Goal: Task Accomplishment & Management: Manage account settings

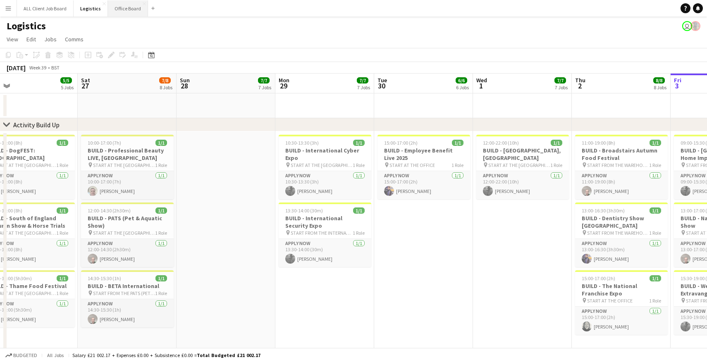
scroll to position [0, 210]
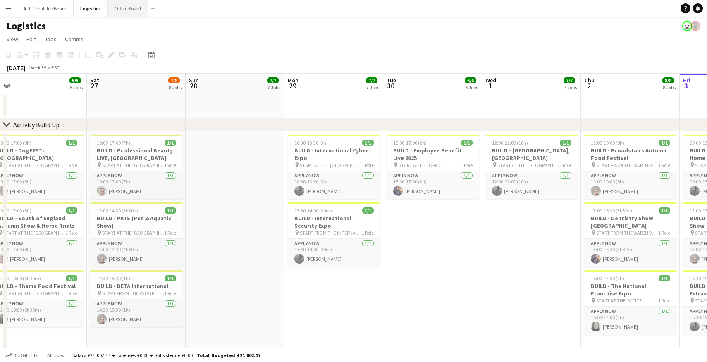
click at [125, 10] on button "Office Board Close" at bounding box center [128, 8] width 40 height 16
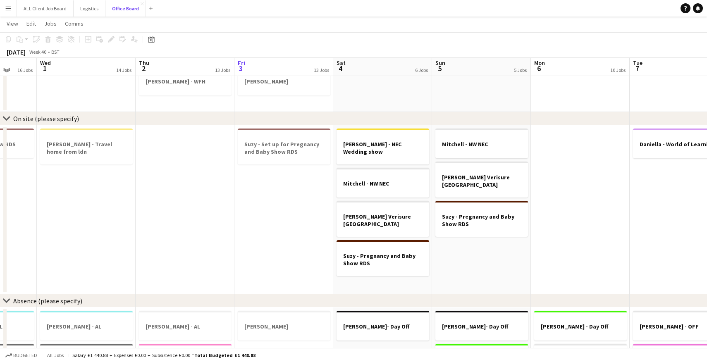
scroll to position [595, 0]
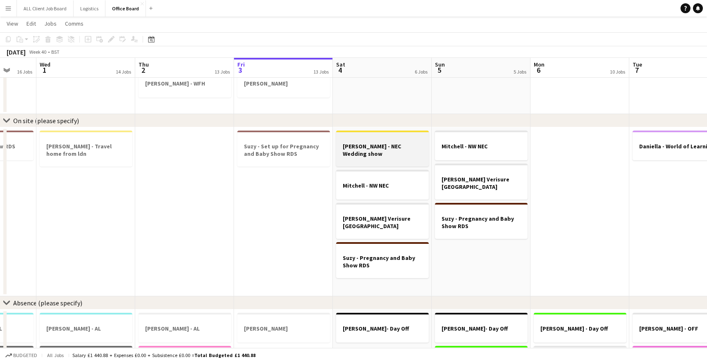
click at [357, 158] on div at bounding box center [382, 161] width 93 height 7
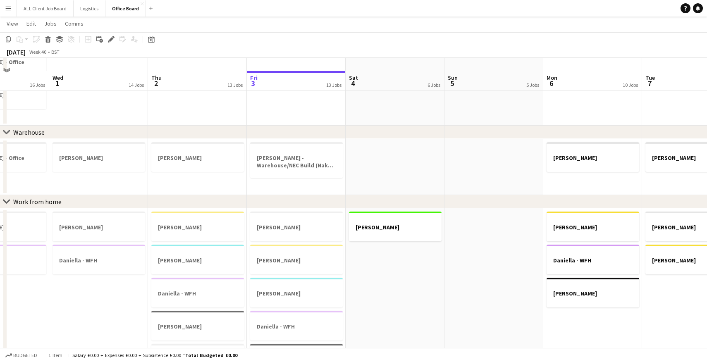
scroll to position [346, 0]
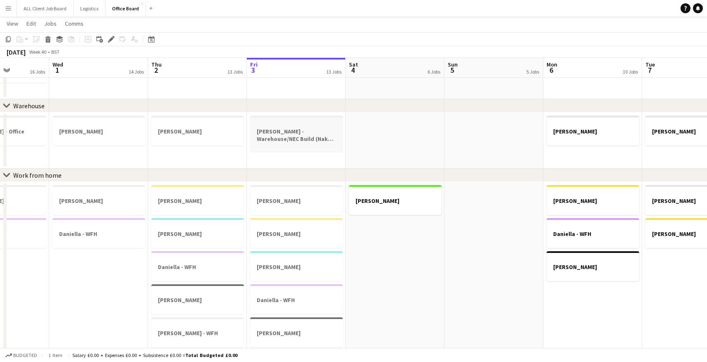
click at [306, 149] on app-job-card "[PERSON_NAME] - Warehouse/NEC Build (Naked Wines)" at bounding box center [296, 134] width 93 height 36
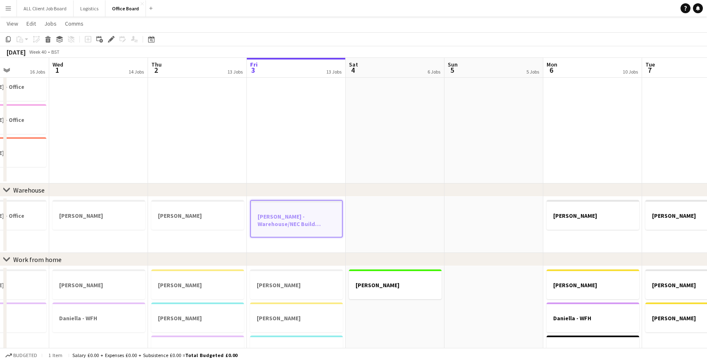
scroll to position [260, 0]
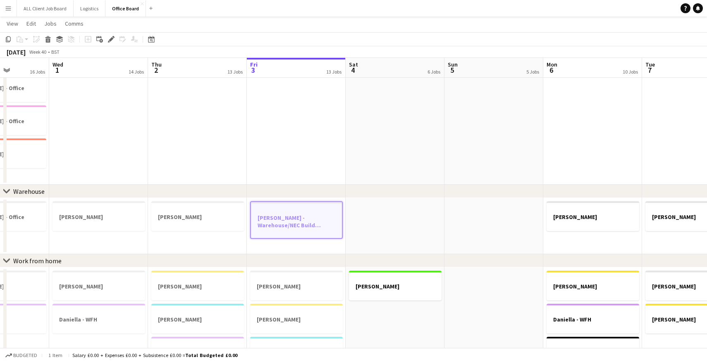
click at [401, 210] on app-date-cell at bounding box center [395, 226] width 99 height 56
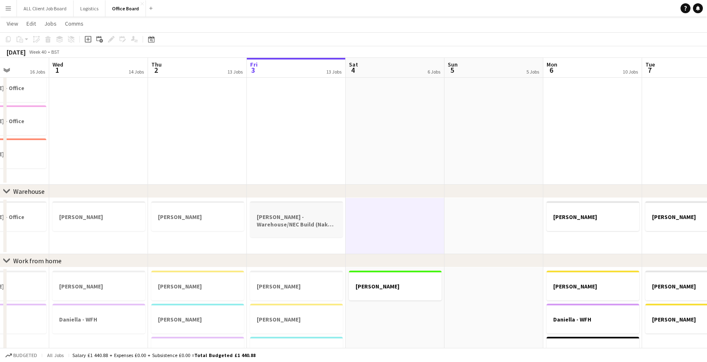
click at [321, 216] on h3 "[PERSON_NAME] - Warehouse/NEC Build (Naked Wines)" at bounding box center [296, 220] width 93 height 15
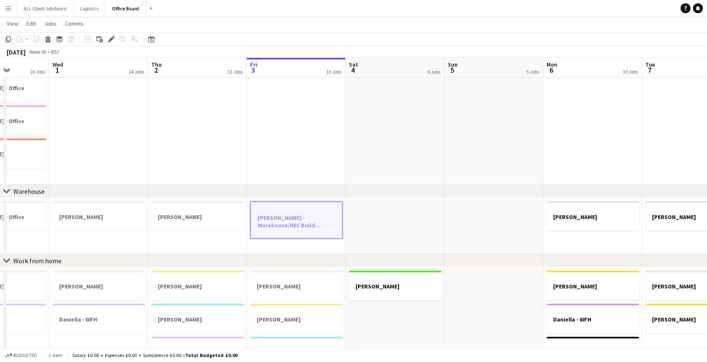
click at [7, 40] on icon at bounding box center [8, 39] width 5 height 6
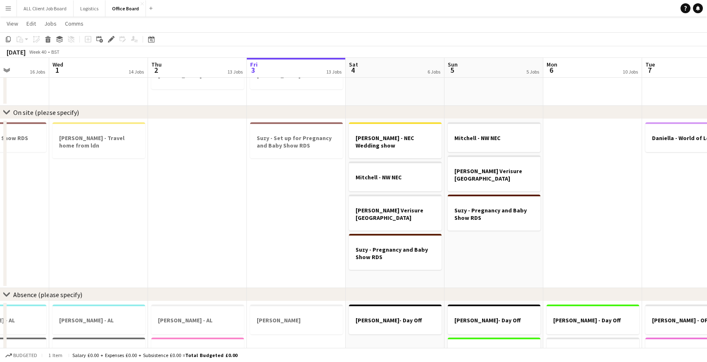
scroll to position [603, 0]
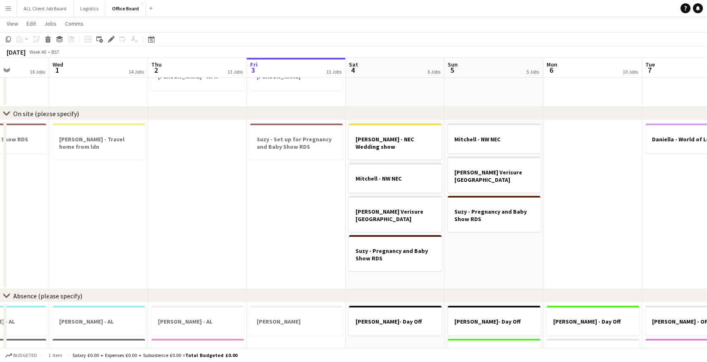
click at [387, 268] on app-date-cell "[PERSON_NAME] - NEC Wedding show [PERSON_NAME] - NW NEC [PERSON_NAME] Verisure …" at bounding box center [395, 204] width 99 height 169
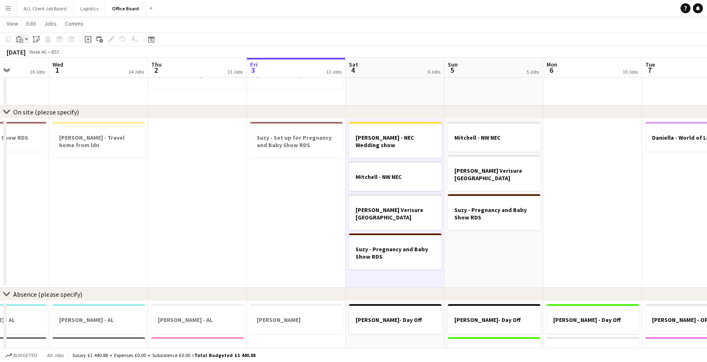
click at [27, 41] on app-action-btn "Paste" at bounding box center [22, 39] width 15 height 10
click at [53, 69] on link "Paste with crew Command Shift V" at bounding box center [54, 68] width 65 height 7
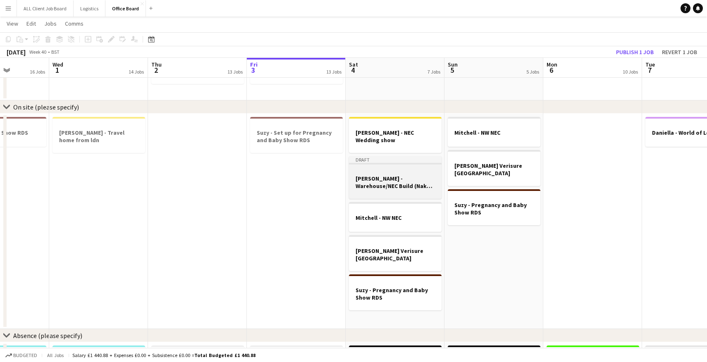
click at [409, 180] on h3 "[PERSON_NAME] - Warehouse/NEC Build (Naked Wines)" at bounding box center [395, 182] width 93 height 15
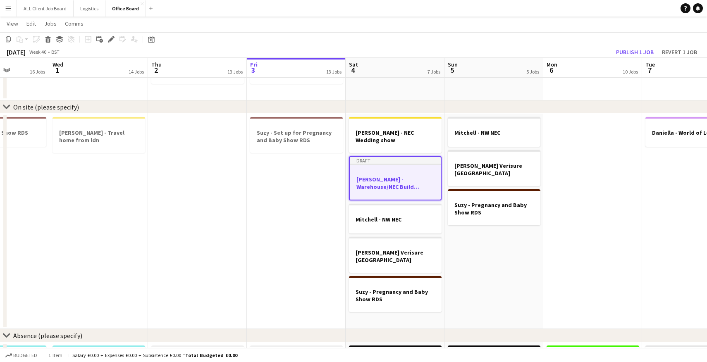
click at [409, 180] on h3 "[PERSON_NAME] - Warehouse/NEC Build (Naked Wines)" at bounding box center [395, 183] width 91 height 15
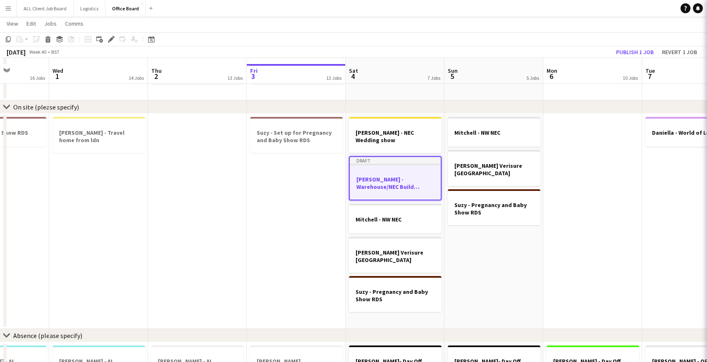
scroll to position [615, 0]
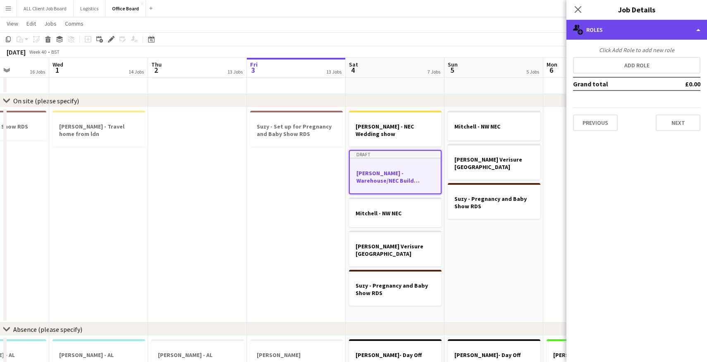
click at [675, 28] on div "multiple-users-add Roles" at bounding box center [637, 30] width 141 height 20
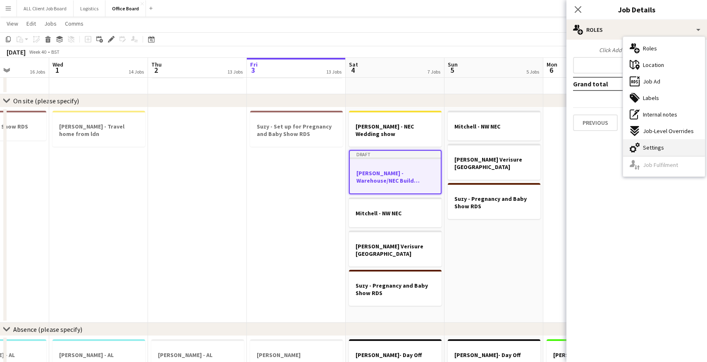
click at [657, 146] on span "Settings" at bounding box center [653, 147] width 21 height 7
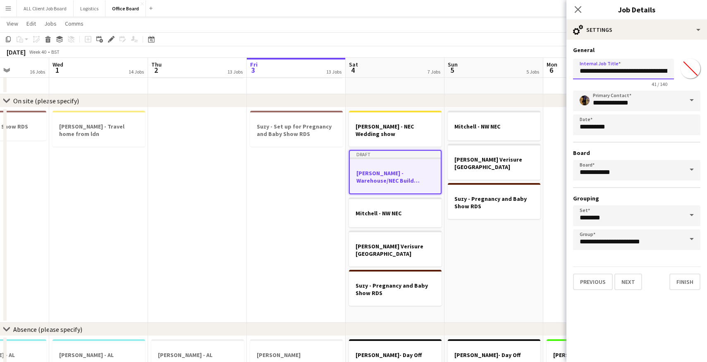
drag, startPoint x: 632, startPoint y: 72, endPoint x: 598, endPoint y: 70, distance: 34.3
click at [598, 70] on input "**********" at bounding box center [623, 69] width 101 height 21
drag, startPoint x: 627, startPoint y: 70, endPoint x: 611, endPoint y: 70, distance: 16.1
click at [611, 70] on input "**********" at bounding box center [623, 69] width 101 height 21
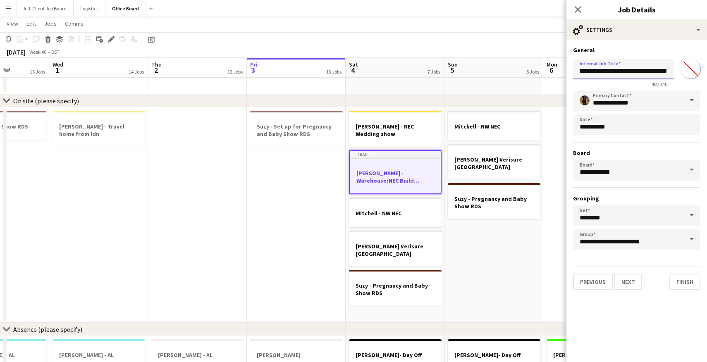
type input "**********"
click at [528, 260] on app-date-cell "[PERSON_NAME] - NW NEC [PERSON_NAME] Verisure Cornwall Suzy - Pregnancy and Bab…" at bounding box center [494, 215] width 99 height 215
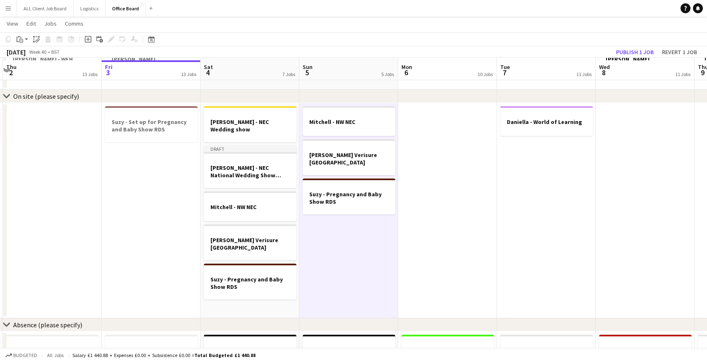
scroll to position [618, 0]
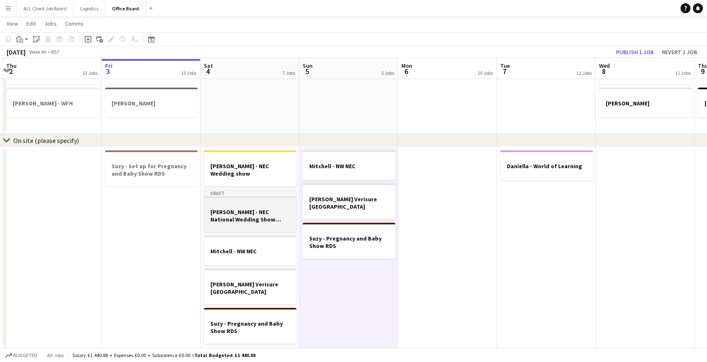
click at [271, 201] on div at bounding box center [250, 204] width 93 height 6
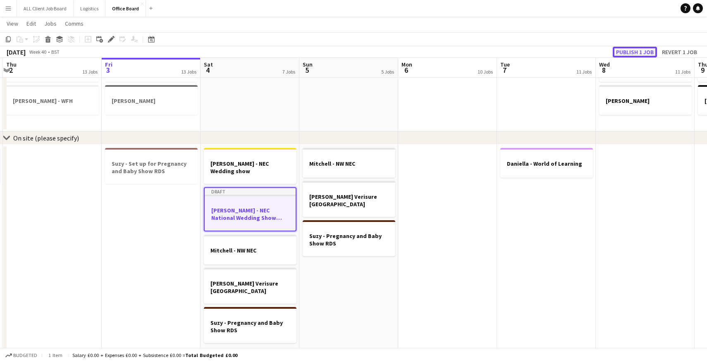
click at [638, 54] on button "Publish 1 job" at bounding box center [635, 52] width 44 height 11
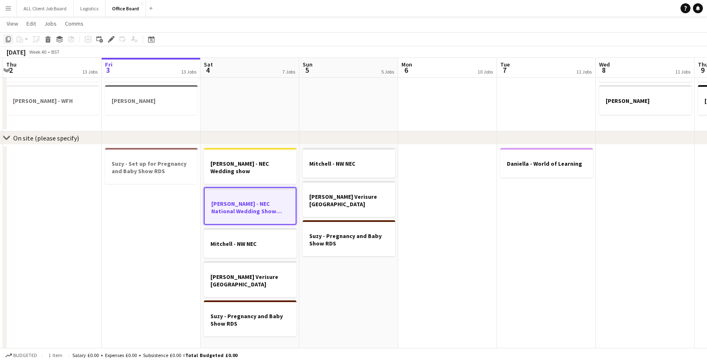
click at [9, 38] on icon "Copy" at bounding box center [8, 39] width 7 height 7
click at [373, 270] on app-date-cell "[PERSON_NAME] - NW NEC [PERSON_NAME] Verisure Cornwall Suzy - Pregnancy and Bab…" at bounding box center [348, 248] width 99 height 209
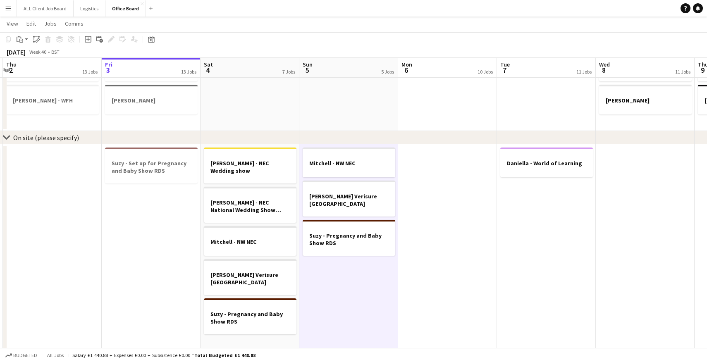
scroll to position [0, 390]
click at [25, 38] on app-action-btn "Paste" at bounding box center [22, 39] width 15 height 10
click at [44, 69] on link "Paste with crew Command Shift V" at bounding box center [54, 68] width 65 height 7
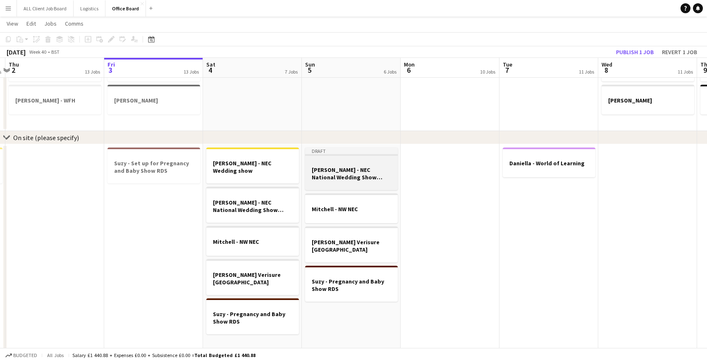
scroll to position [0, 388]
click at [341, 179] on h3 "[PERSON_NAME] - NEC National Wedding Show (Naked Wines)" at bounding box center [353, 173] width 93 height 15
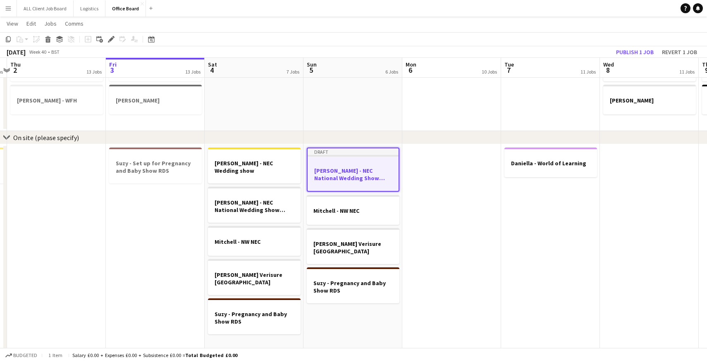
click at [341, 179] on h3 "[PERSON_NAME] - NEC National Wedding Show (Naked Wines)" at bounding box center [353, 174] width 91 height 15
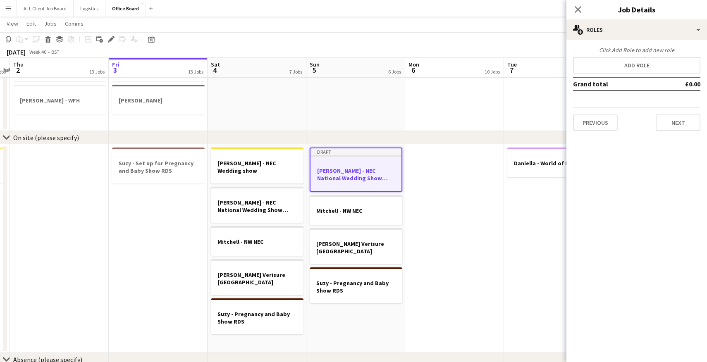
scroll to position [0, 384]
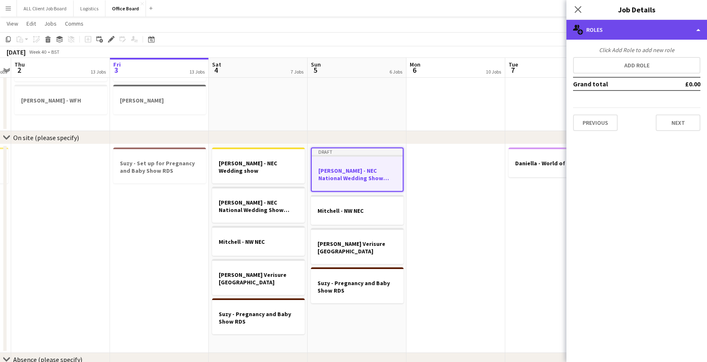
click at [691, 31] on div "multiple-users-add Roles" at bounding box center [637, 30] width 141 height 20
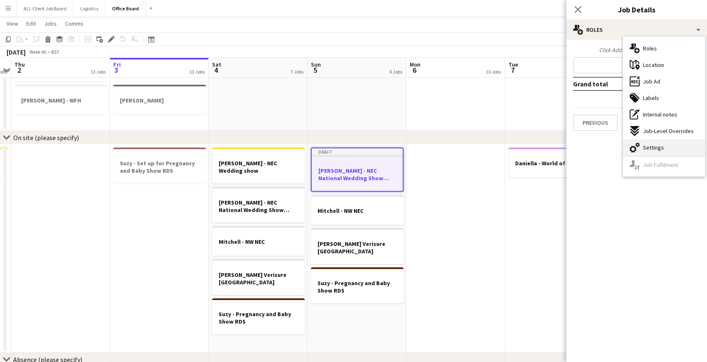
click at [660, 142] on div "cog-double-3 Settings" at bounding box center [664, 147] width 82 height 17
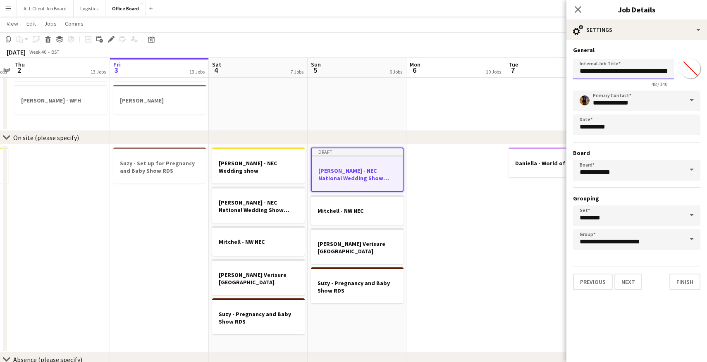
click at [623, 70] on input "**********" at bounding box center [623, 69] width 101 height 21
drag, startPoint x: 600, startPoint y: 71, endPoint x: 679, endPoint y: 71, distance: 79.0
click at [679, 71] on div "**********" at bounding box center [636, 71] width 127 height 32
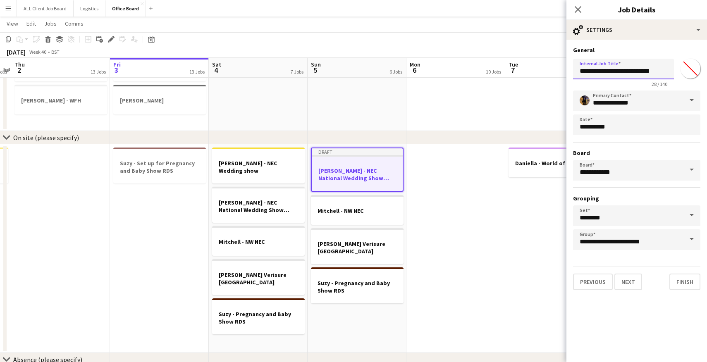
type input "**********"
click at [453, 242] on app-date-cell at bounding box center [455, 248] width 99 height 209
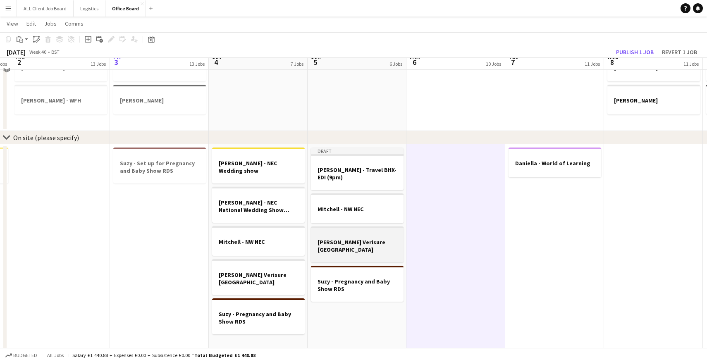
scroll to position [567, 0]
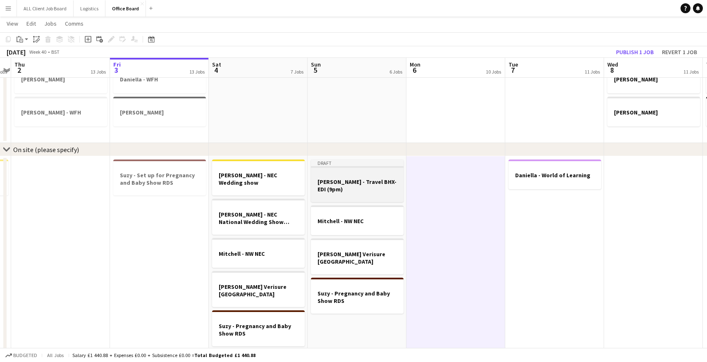
click at [332, 178] on h3 "[PERSON_NAME] - Travel BHX-EDI (9pm)" at bounding box center [357, 185] width 93 height 15
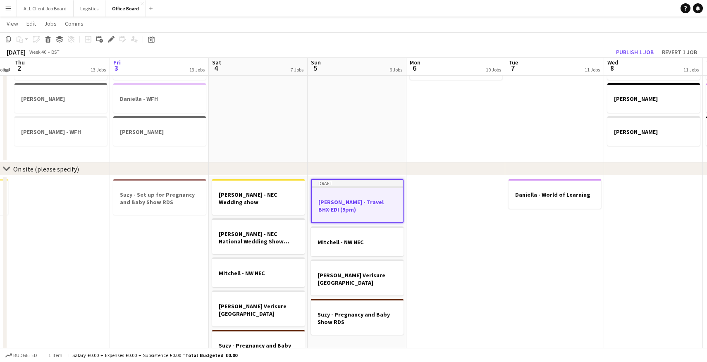
scroll to position [555, 0]
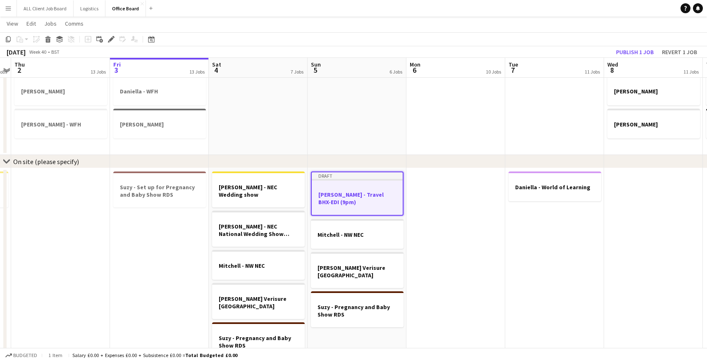
click at [450, 191] on app-date-cell at bounding box center [455, 272] width 99 height 209
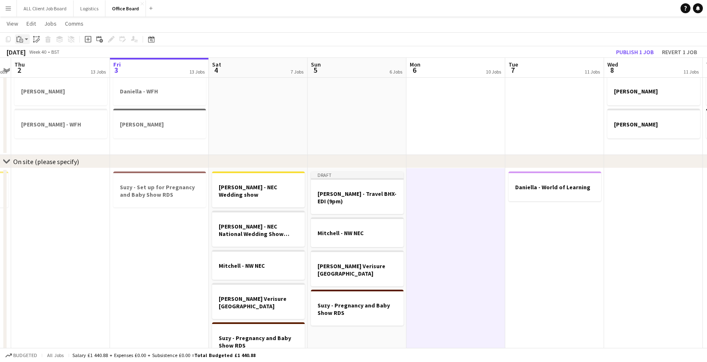
click at [28, 41] on app-action-btn "Paste" at bounding box center [22, 39] width 15 height 10
click at [30, 65] on link "Paste with crew Command Shift V" at bounding box center [54, 68] width 65 height 7
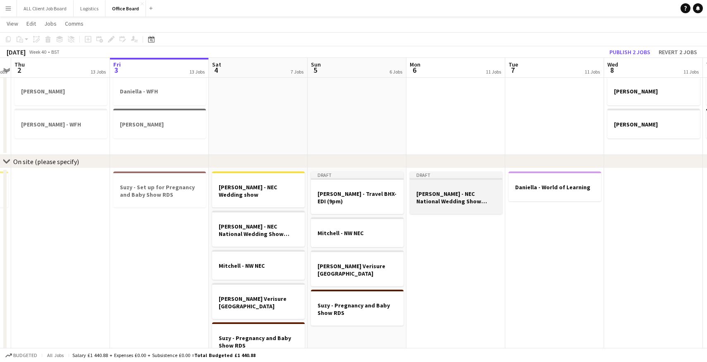
click at [429, 194] on h3 "[PERSON_NAME] - NEC National Wedding Show (Naked Wines)" at bounding box center [456, 197] width 93 height 15
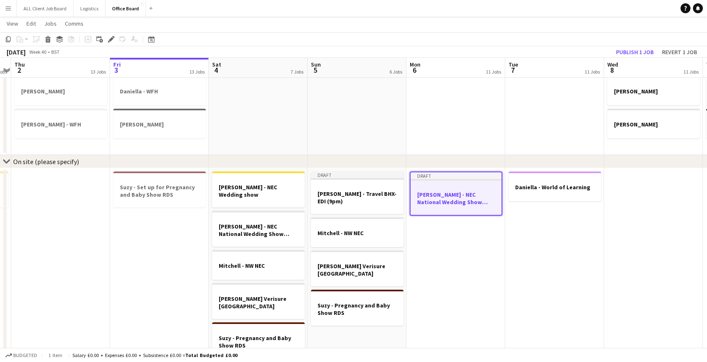
click at [476, 202] on h3 "[PERSON_NAME] - NEC National Wedding Show (Naked Wines)" at bounding box center [456, 198] width 91 height 15
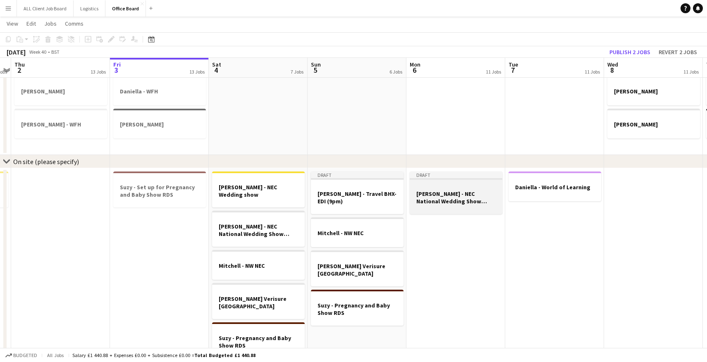
click at [476, 202] on h3 "[PERSON_NAME] - NEC National Wedding Show (Naked Wines)" at bounding box center [456, 197] width 93 height 15
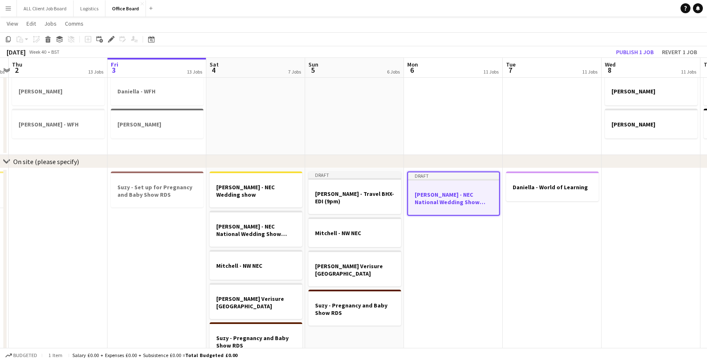
scroll to position [0, 388]
click at [457, 201] on h3 "[PERSON_NAME] - NEC National Wedding Show (Naked Wines)" at bounding box center [452, 198] width 91 height 15
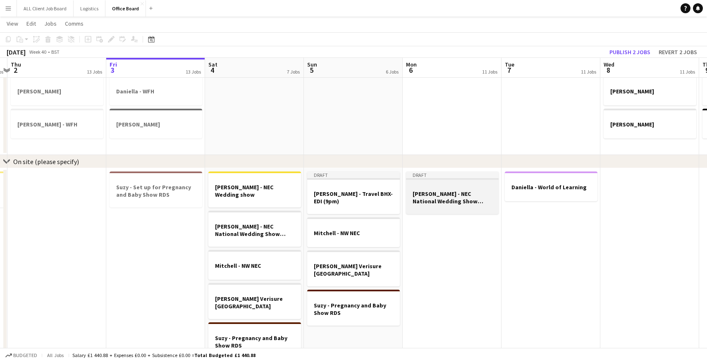
click at [457, 201] on h3 "[PERSON_NAME] - NEC National Wedding Show (Naked Wines)" at bounding box center [452, 197] width 93 height 15
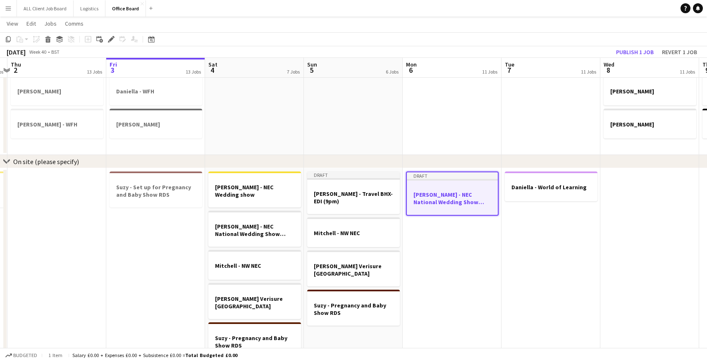
click at [431, 192] on h3 "[PERSON_NAME] - NEC National Wedding Show (Naked Wines)" at bounding box center [452, 198] width 91 height 15
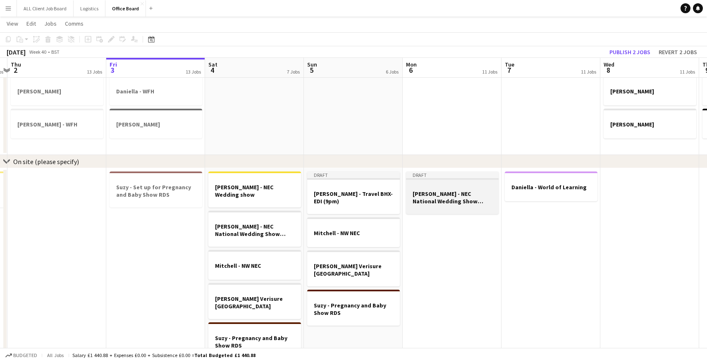
click at [431, 192] on h3 "[PERSON_NAME] - NEC National Wedding Show (Naked Wines)" at bounding box center [452, 197] width 93 height 15
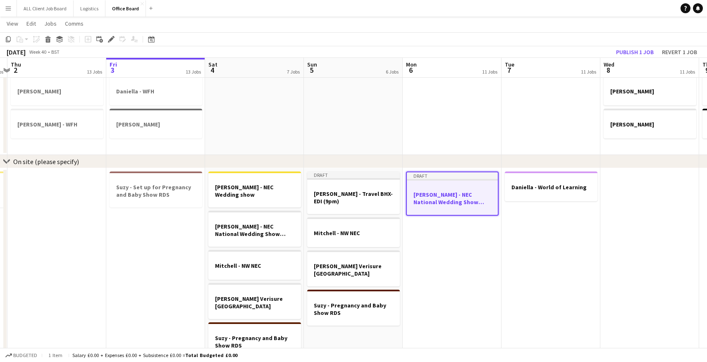
click at [431, 194] on h3 "[PERSON_NAME] - NEC National Wedding Show (Naked Wines)" at bounding box center [452, 198] width 91 height 15
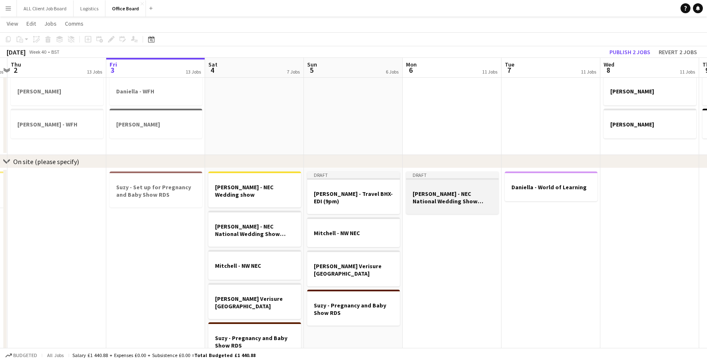
click at [431, 194] on h3 "[PERSON_NAME] - NEC National Wedding Show (Naked Wines)" at bounding box center [452, 197] width 93 height 15
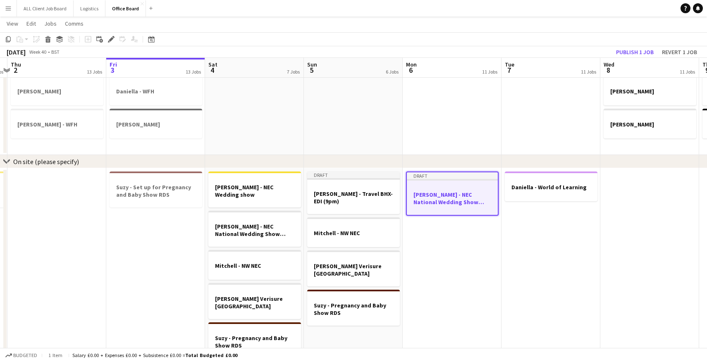
click at [461, 203] on h3 "[PERSON_NAME] - NEC National Wedding Show (Naked Wines)" at bounding box center [452, 198] width 91 height 15
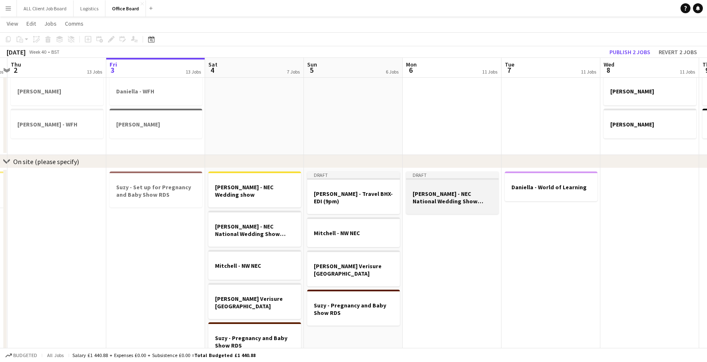
click at [461, 203] on h3 "[PERSON_NAME] - NEC National Wedding Show (Naked Wines)" at bounding box center [452, 197] width 93 height 15
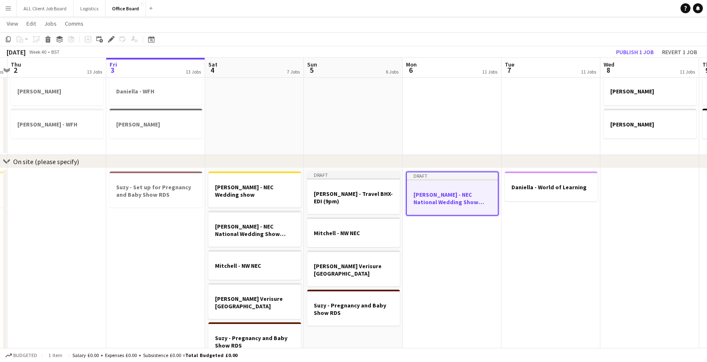
click at [461, 203] on h3 "[PERSON_NAME] - NEC National Wedding Show (Naked Wines)" at bounding box center [452, 198] width 91 height 15
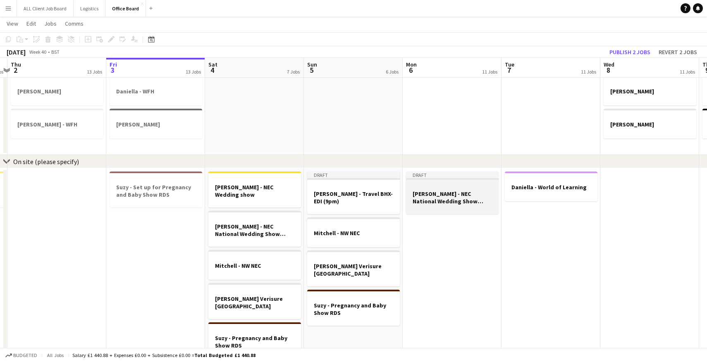
click at [461, 203] on h3 "[PERSON_NAME] - NEC National Wedding Show (Naked Wines)" at bounding box center [452, 197] width 93 height 15
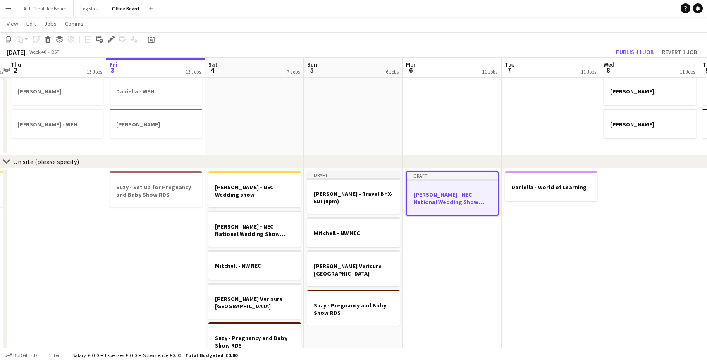
click at [461, 203] on h3 "[PERSON_NAME] - NEC National Wedding Show (Naked Wines)" at bounding box center [452, 198] width 91 height 15
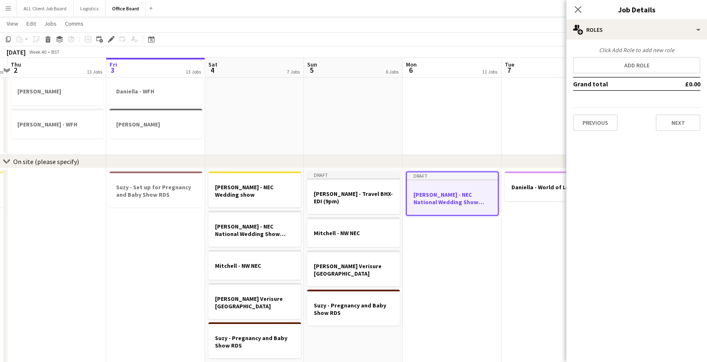
click at [461, 203] on h3 "[PERSON_NAME] - NEC National Wedding Show (Naked Wines)" at bounding box center [452, 198] width 91 height 15
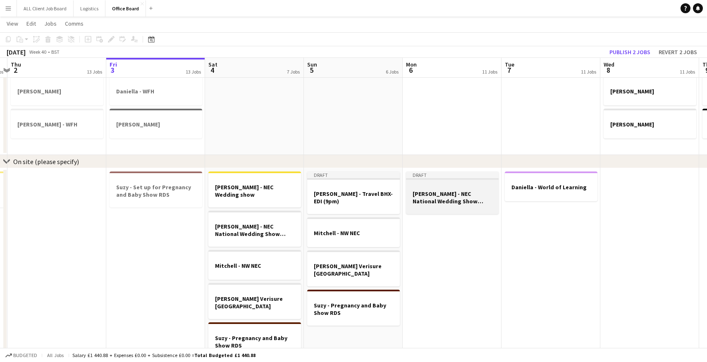
click at [461, 203] on h3 "[PERSON_NAME] - NEC National Wedding Show (Naked Wines)" at bounding box center [452, 197] width 93 height 15
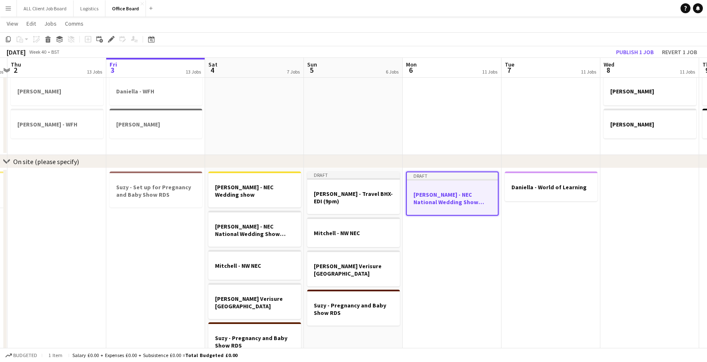
click at [461, 203] on h3 "[PERSON_NAME] - NEC National Wedding Show (Naked Wines)" at bounding box center [452, 198] width 91 height 15
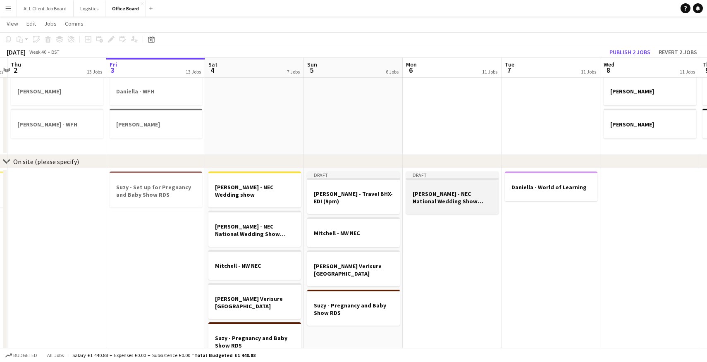
click at [461, 203] on h3 "[PERSON_NAME] - NEC National Wedding Show (Naked Wines)" at bounding box center [452, 197] width 93 height 15
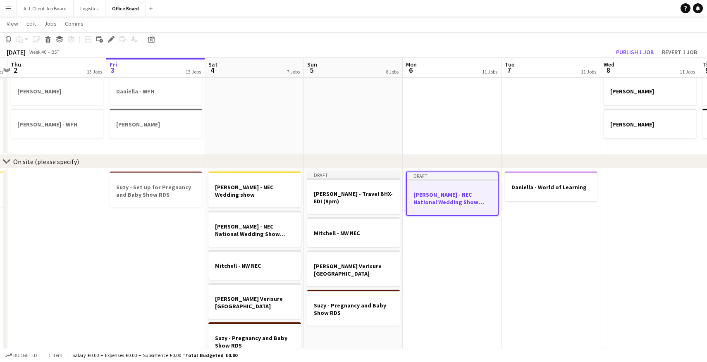
click at [463, 199] on h3 "[PERSON_NAME] - NEC National Wedding Show (Naked Wines)" at bounding box center [452, 198] width 91 height 15
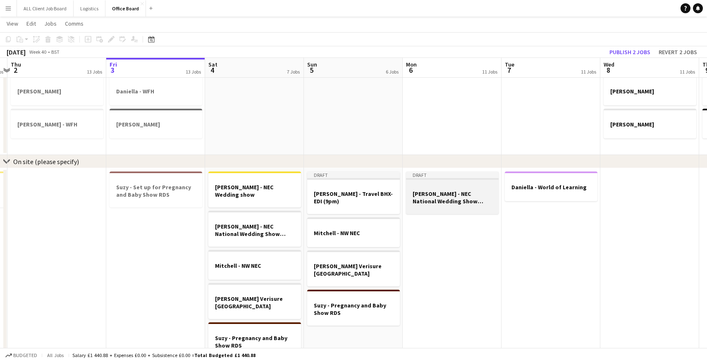
click at [463, 199] on h3 "[PERSON_NAME] - NEC National Wedding Show (Naked Wines)" at bounding box center [452, 197] width 93 height 15
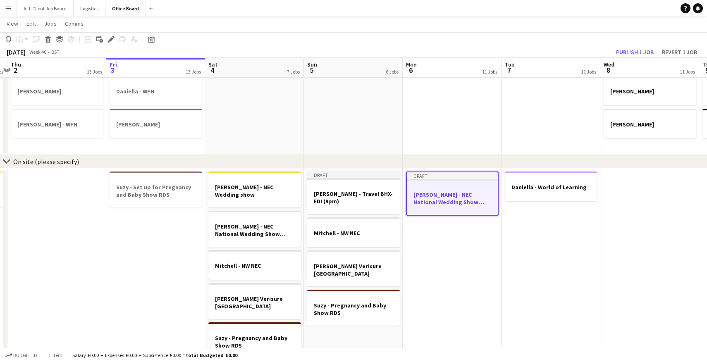
click at [463, 199] on h3 "[PERSON_NAME] - NEC National Wedding Show (Naked Wines)" at bounding box center [452, 198] width 91 height 15
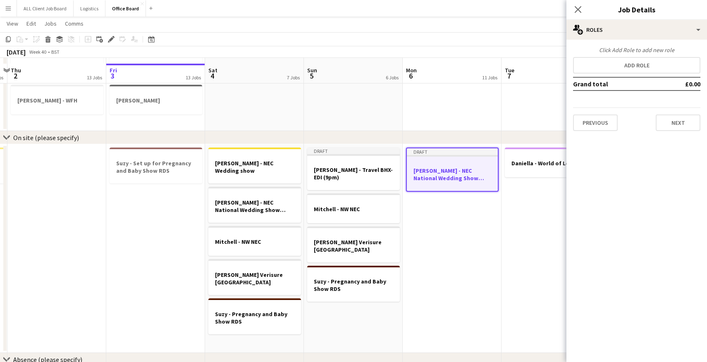
scroll to position [584, 0]
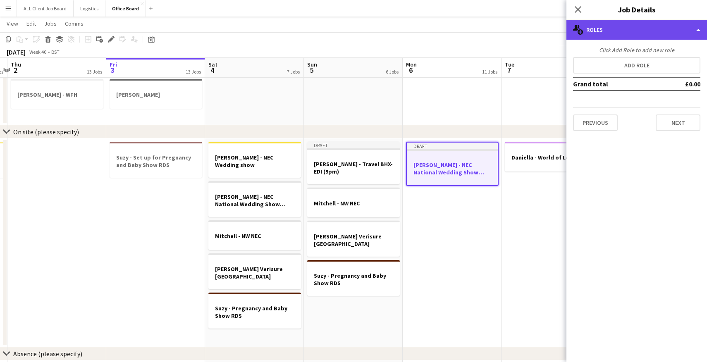
click at [693, 29] on div "multiple-users-add Roles" at bounding box center [637, 30] width 141 height 20
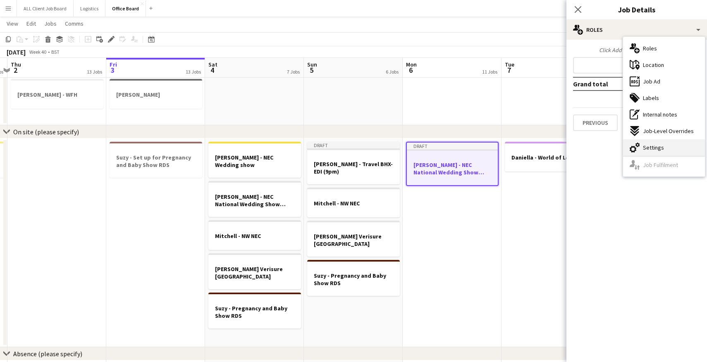
click at [663, 143] on div "cog-double-3 Settings" at bounding box center [664, 147] width 82 height 17
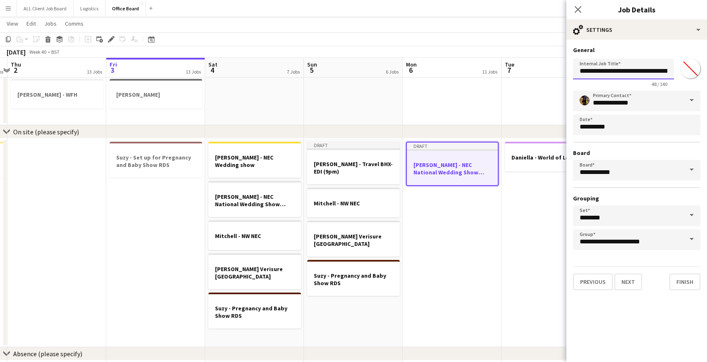
click at [617, 72] on input "**********" at bounding box center [623, 69] width 101 height 21
drag, startPoint x: 598, startPoint y: 71, endPoint x: 691, endPoint y: 75, distance: 92.7
click at [691, 75] on div "**********" at bounding box center [636, 71] width 127 height 32
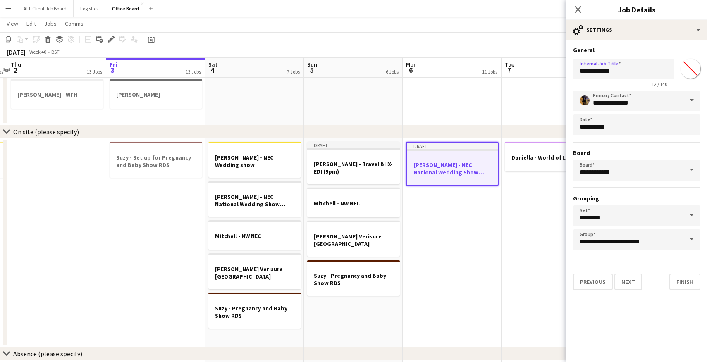
paste input "**********"
click at [591, 71] on input "**********" at bounding box center [623, 69] width 101 height 21
click at [618, 70] on input "**********" at bounding box center [623, 69] width 101 height 21
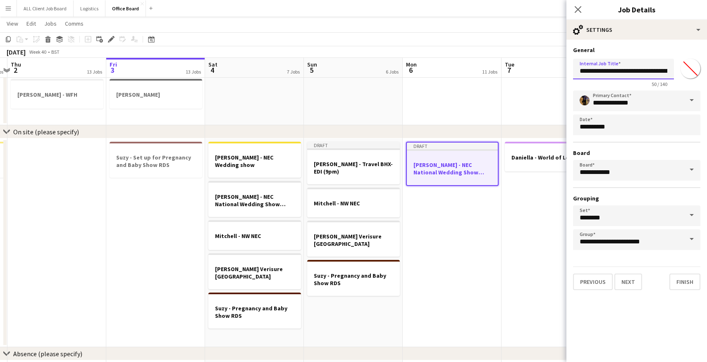
click at [632, 69] on input "**********" at bounding box center [623, 69] width 101 height 21
type input "**********"
click at [580, 6] on icon "Close pop-in" at bounding box center [578, 9] width 8 height 8
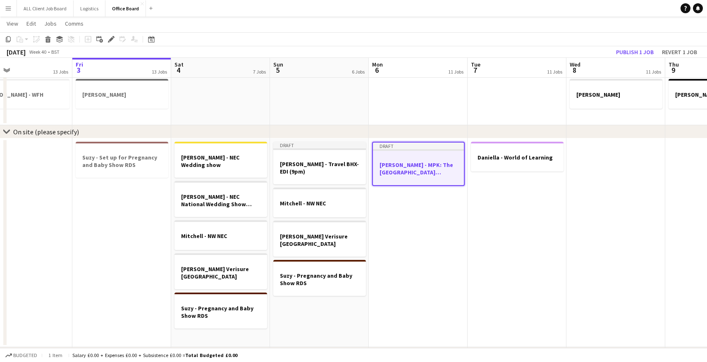
scroll to position [0, 230]
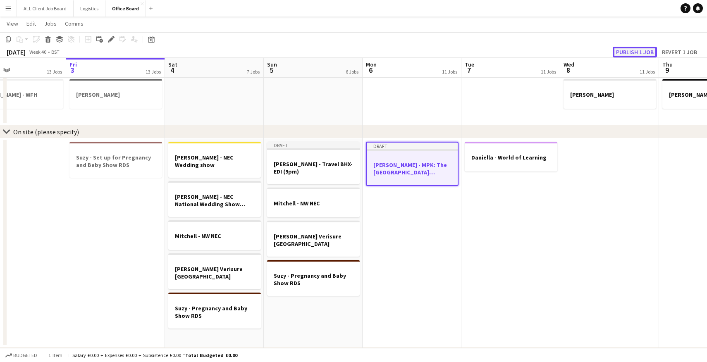
click at [630, 51] on button "Publish 1 job" at bounding box center [635, 52] width 44 height 11
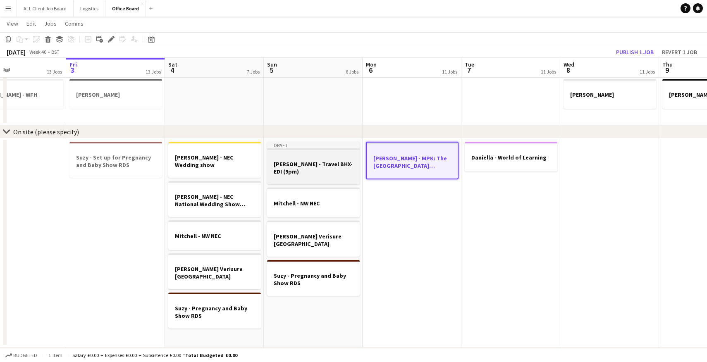
click at [318, 167] on h3 "[PERSON_NAME] - Travel BHX-EDI (9pm)" at bounding box center [313, 167] width 93 height 15
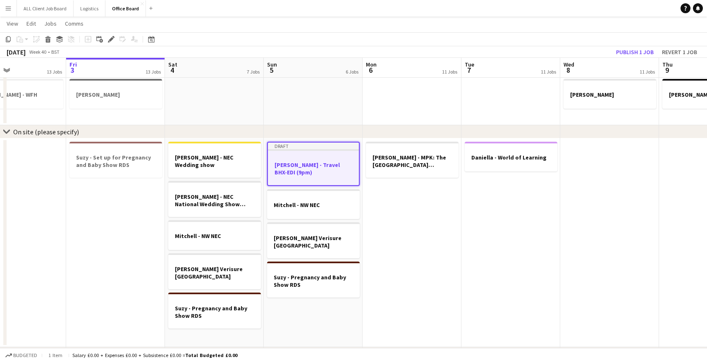
click at [318, 167] on h3 "[PERSON_NAME] - Travel BHX-EDI (9pm)" at bounding box center [313, 168] width 91 height 15
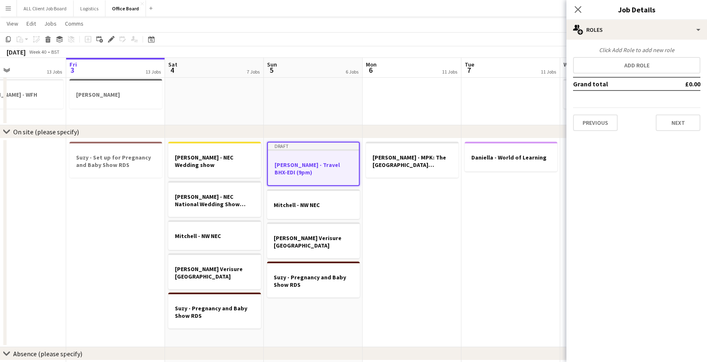
scroll to position [583, 0]
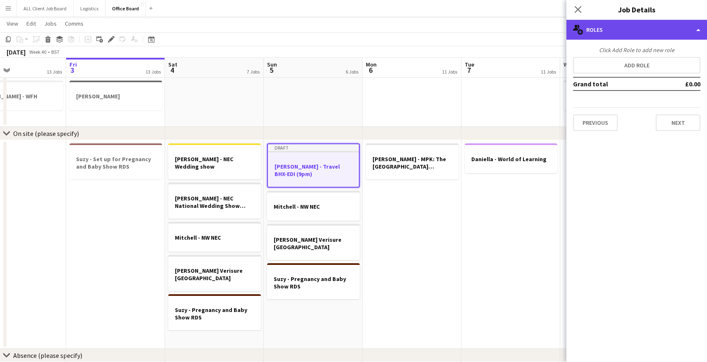
click at [690, 29] on div "multiple-users-add Roles" at bounding box center [637, 30] width 141 height 20
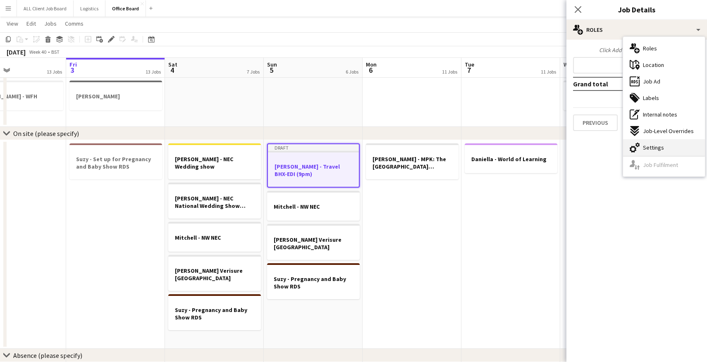
click at [665, 144] on div "cog-double-3 Settings" at bounding box center [664, 147] width 82 height 17
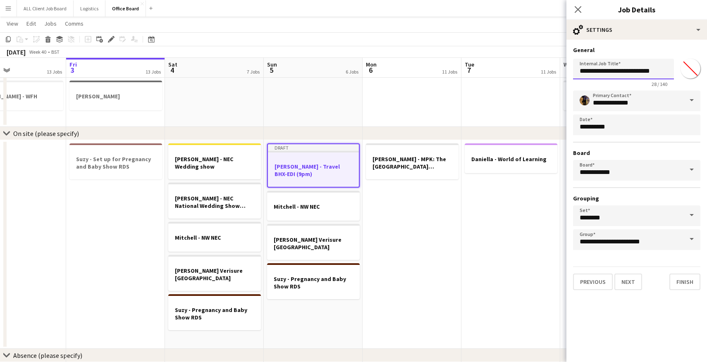
click at [624, 71] on input "**********" at bounding box center [623, 69] width 101 height 21
click at [579, 6] on icon "Close pop-in" at bounding box center [578, 9] width 7 height 7
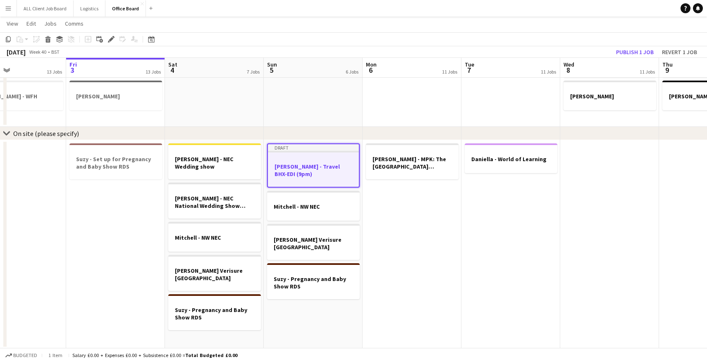
click at [445, 199] on app-date-cell "[PERSON_NAME] - MPK: The [GEOGRAPHIC_DATA][PERSON_NAME]" at bounding box center [412, 244] width 99 height 209
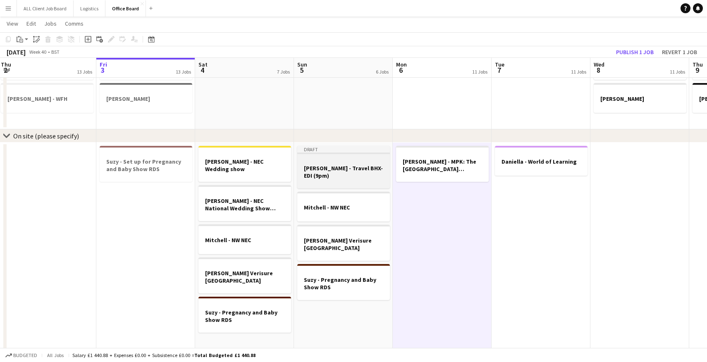
scroll to position [0, 201]
click at [421, 215] on app-date-cell "[PERSON_NAME] - MPK: The [GEOGRAPHIC_DATA][PERSON_NAME]" at bounding box center [441, 247] width 99 height 209
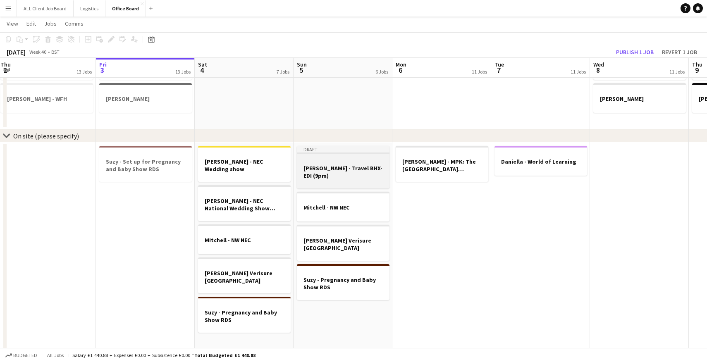
click at [356, 179] on div at bounding box center [343, 182] width 93 height 7
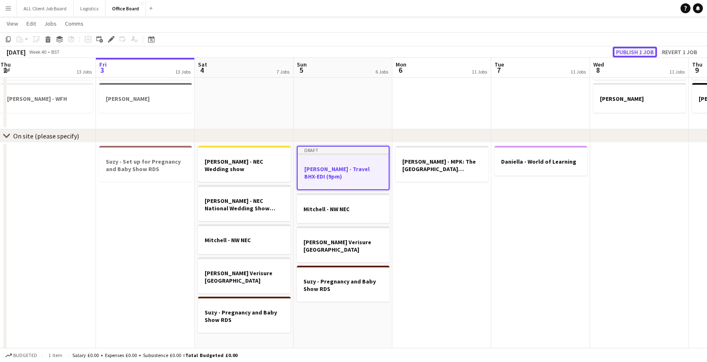
click at [629, 55] on button "Publish 1 job" at bounding box center [635, 52] width 44 height 11
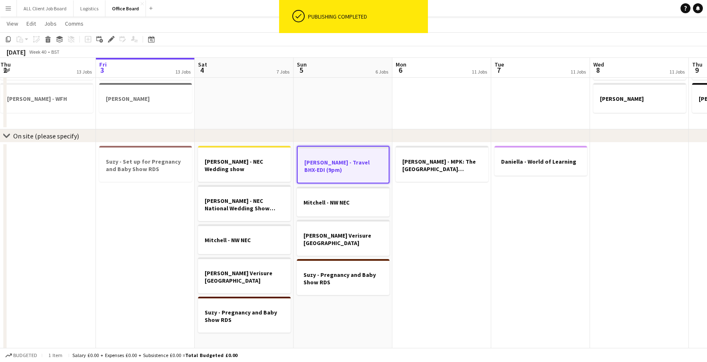
click at [509, 220] on app-date-cell "Daniella - World of Learning" at bounding box center [540, 247] width 99 height 209
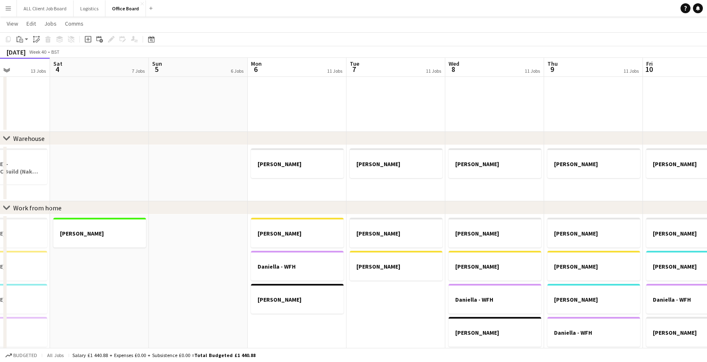
scroll to position [312, 0]
click at [308, 175] on app-job-card "[PERSON_NAME]" at bounding box center [297, 164] width 93 height 30
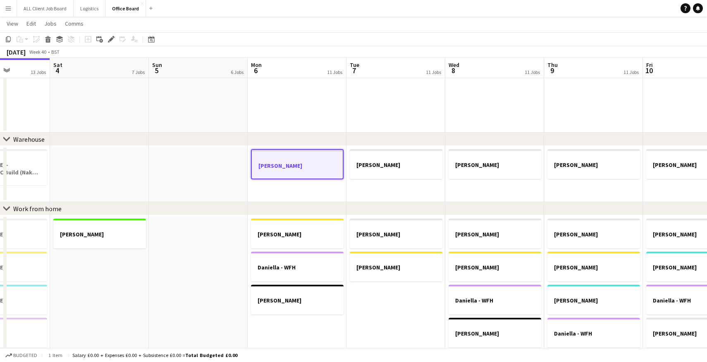
scroll to position [313, 0]
drag, startPoint x: 320, startPoint y: 165, endPoint x: 307, endPoint y: 165, distance: 12.8
click at [307, 165] on h3 "[PERSON_NAME]" at bounding box center [297, 165] width 91 height 7
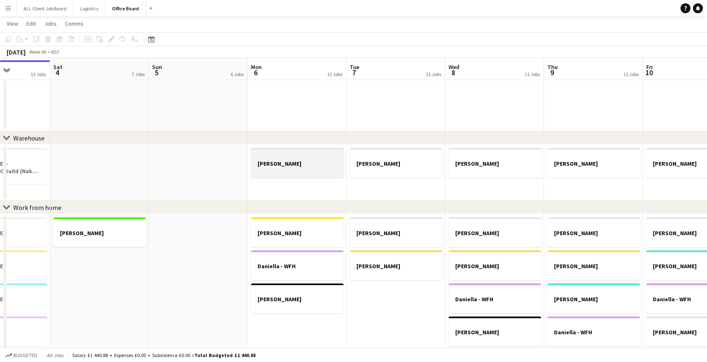
click at [307, 165] on h3 "[PERSON_NAME]" at bounding box center [297, 163] width 93 height 7
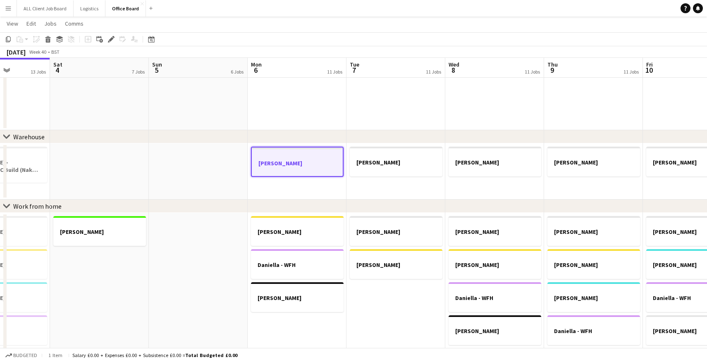
click at [307, 165] on h3 "[PERSON_NAME]" at bounding box center [297, 163] width 91 height 7
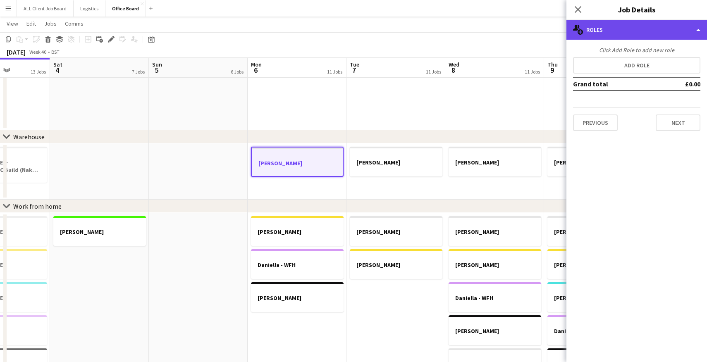
click at [634, 33] on div "multiple-users-add Roles" at bounding box center [637, 30] width 141 height 20
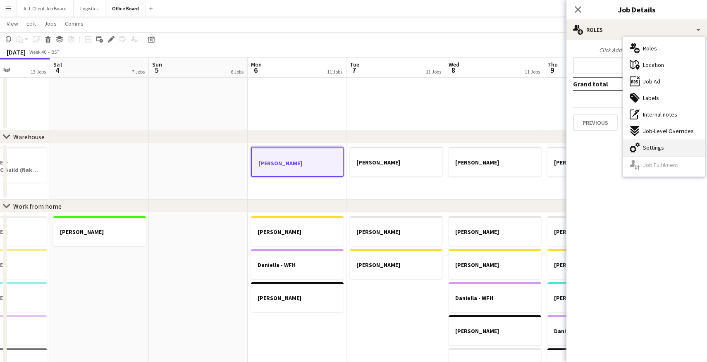
click at [651, 144] on span "Settings" at bounding box center [653, 147] width 21 height 7
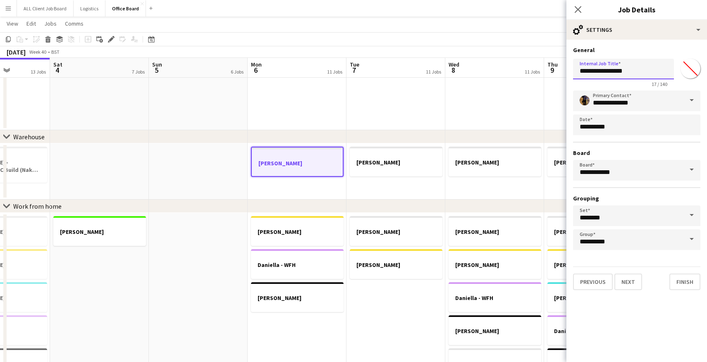
drag, startPoint x: 635, startPoint y: 73, endPoint x: 599, endPoint y: 70, distance: 36.1
click at [599, 70] on input "**********" at bounding box center [623, 69] width 101 height 21
click at [617, 70] on input "**********" at bounding box center [623, 69] width 101 height 21
type input "**********"
click at [581, 7] on icon "Close pop-in" at bounding box center [578, 9] width 8 height 8
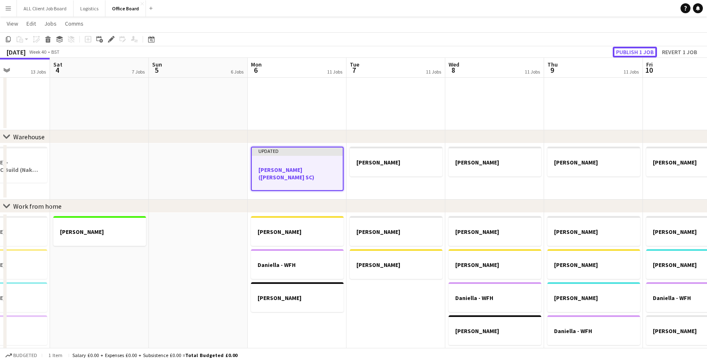
click at [638, 49] on button "Publish 1 job" at bounding box center [635, 52] width 44 height 11
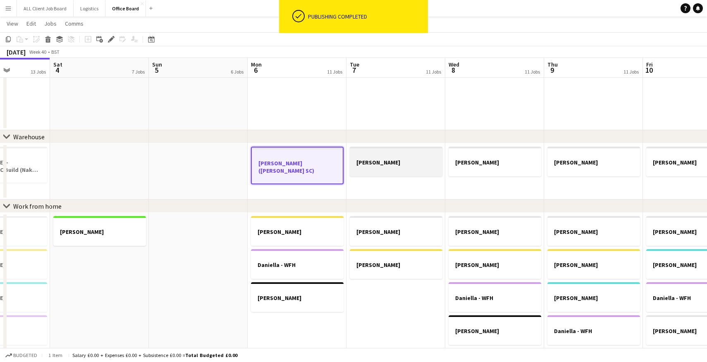
click at [404, 163] on h3 "[PERSON_NAME]" at bounding box center [396, 162] width 93 height 7
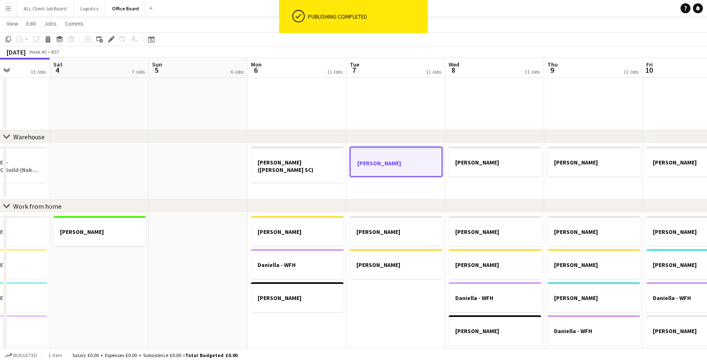
click at [404, 163] on h3 "[PERSON_NAME]" at bounding box center [396, 163] width 91 height 7
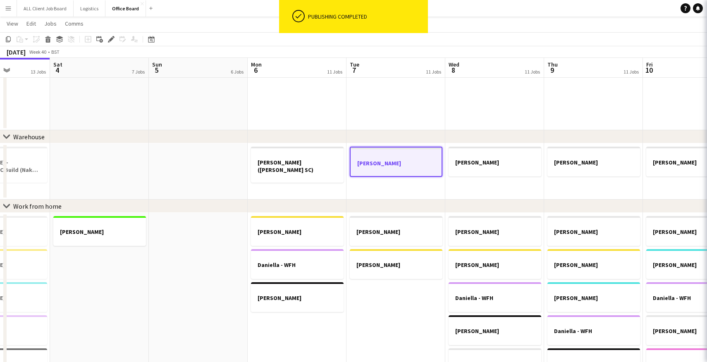
type input "*******"
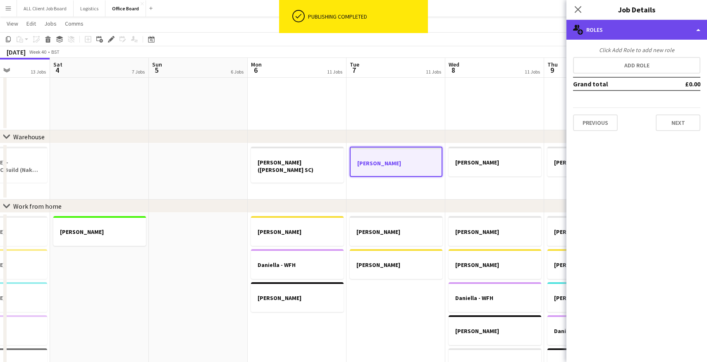
click at [657, 32] on div "multiple-users-add Roles" at bounding box center [637, 30] width 141 height 20
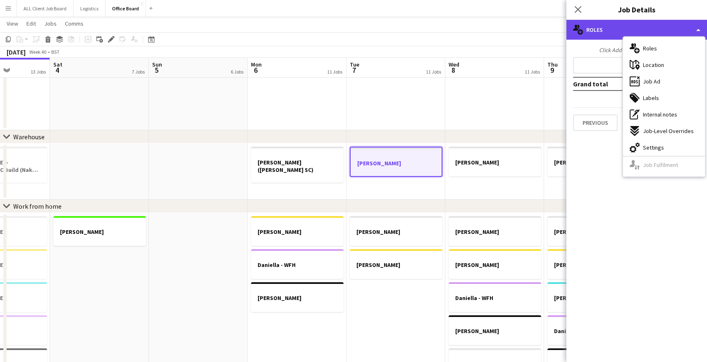
click at [657, 32] on div "multiple-users-add Roles" at bounding box center [637, 30] width 141 height 20
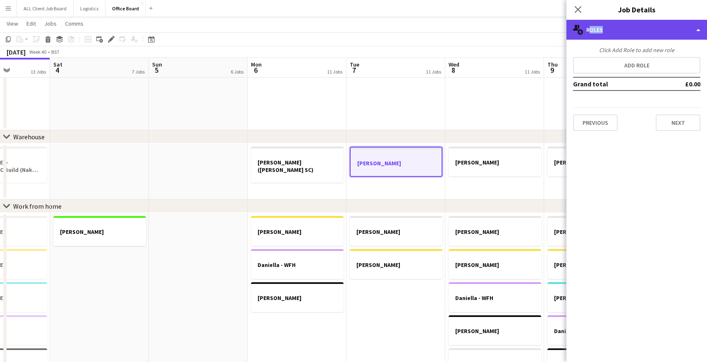
click at [657, 32] on div "multiple-users-add Roles" at bounding box center [637, 30] width 141 height 20
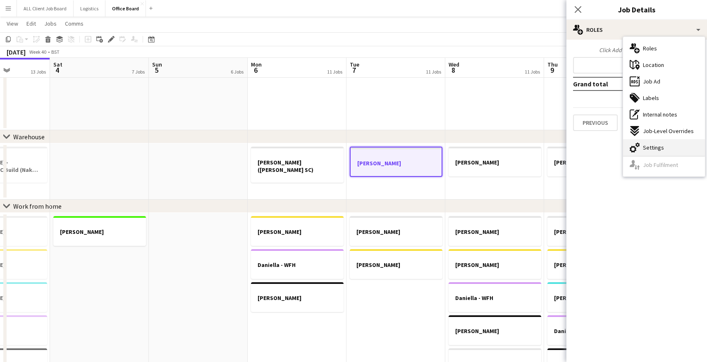
click at [669, 151] on div "cog-double-3 Settings" at bounding box center [664, 147] width 82 height 17
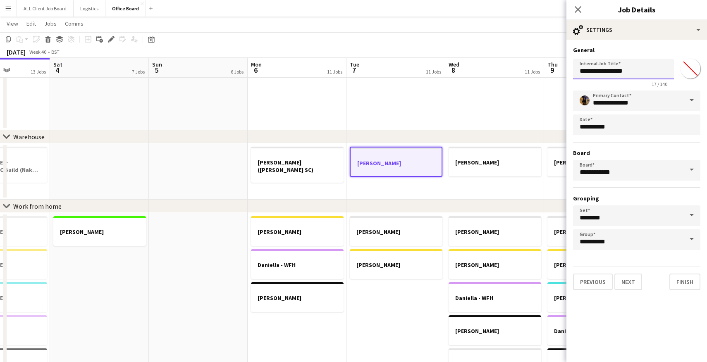
click at [632, 72] on input "**********" at bounding box center [623, 69] width 101 height 21
drag, startPoint x: 632, startPoint y: 72, endPoint x: 597, endPoint y: 69, distance: 34.8
click at [597, 69] on input "**********" at bounding box center [623, 69] width 101 height 21
type input "**********"
click at [575, 7] on icon "Close pop-in" at bounding box center [578, 9] width 8 height 8
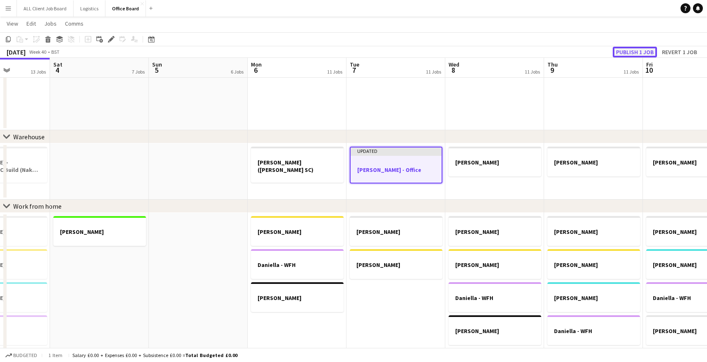
click at [637, 53] on button "Publish 1 job" at bounding box center [635, 52] width 44 height 11
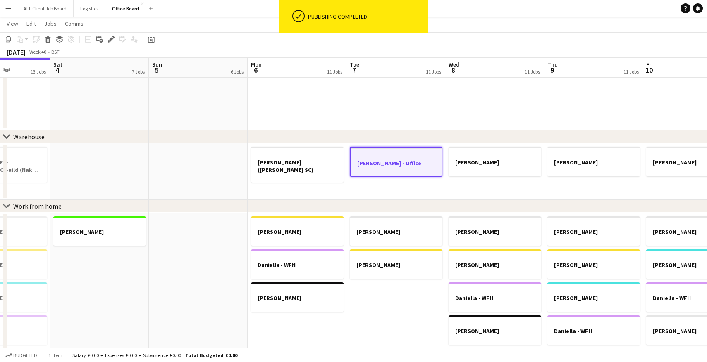
drag, startPoint x: 522, startPoint y: 182, endPoint x: 508, endPoint y: 182, distance: 13.7
click at [522, 182] on app-date-cell "[PERSON_NAME]" at bounding box center [494, 171] width 99 height 56
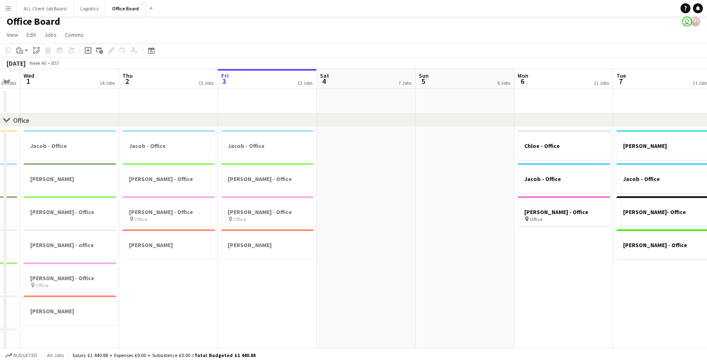
scroll to position [0, 0]
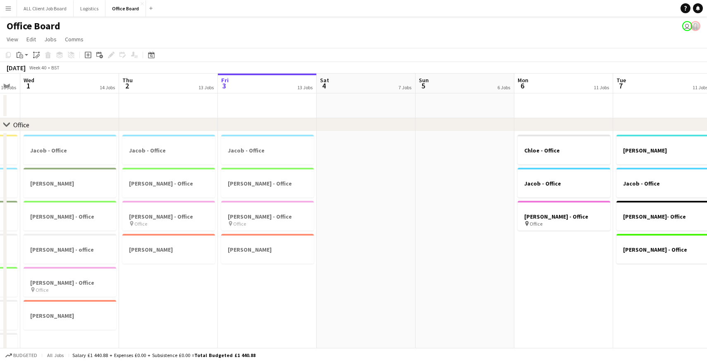
click at [688, 27] on app-user-avatar "user" at bounding box center [687, 26] width 10 height 10
click at [699, 26] on app-user-avatar at bounding box center [696, 26] width 10 height 10
click at [693, 27] on app-user-avatar at bounding box center [696, 26] width 10 height 10
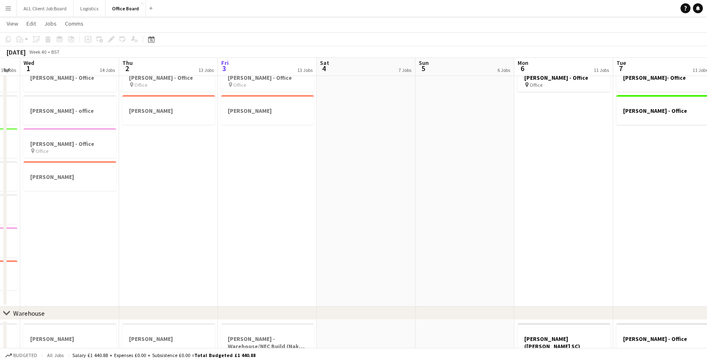
scroll to position [136, 0]
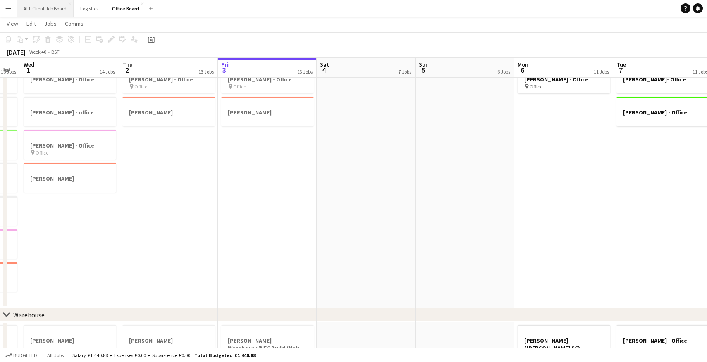
click at [58, 7] on button "ALL Client Job Board Close" at bounding box center [45, 8] width 57 height 16
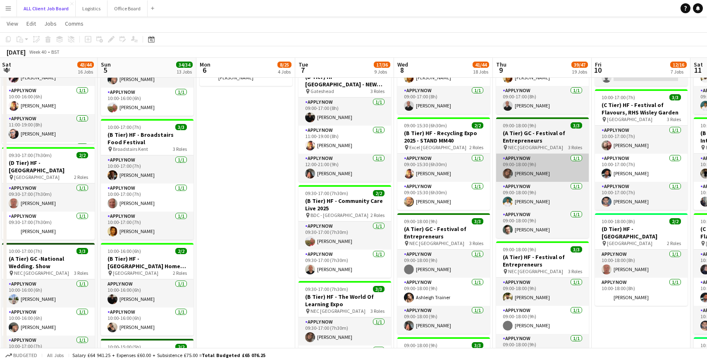
scroll to position [0, 192]
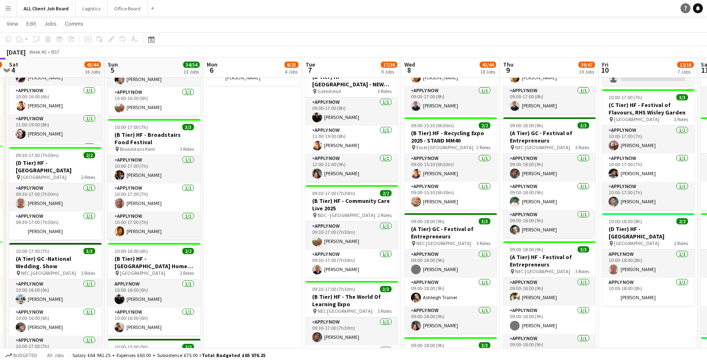
click at [687, 8] on icon "Help" at bounding box center [685, 8] width 5 height 5
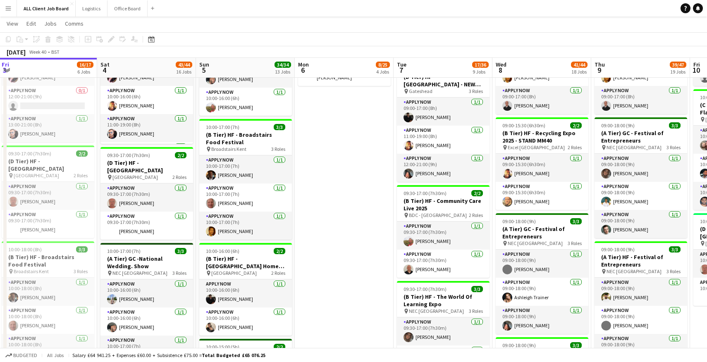
scroll to position [26, 0]
click at [10, 24] on span "View" at bounding box center [13, 23] width 12 height 7
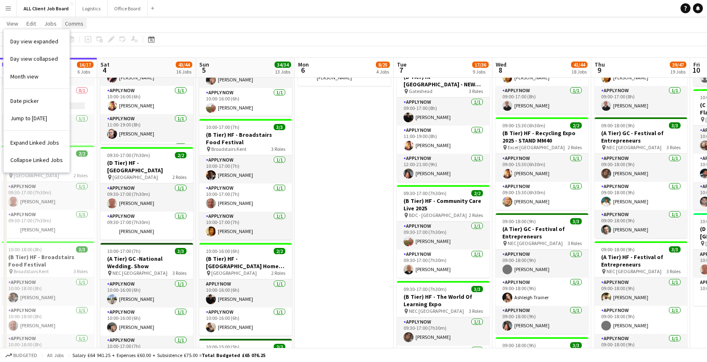
click at [78, 23] on span "Comms" at bounding box center [74, 23] width 19 height 7
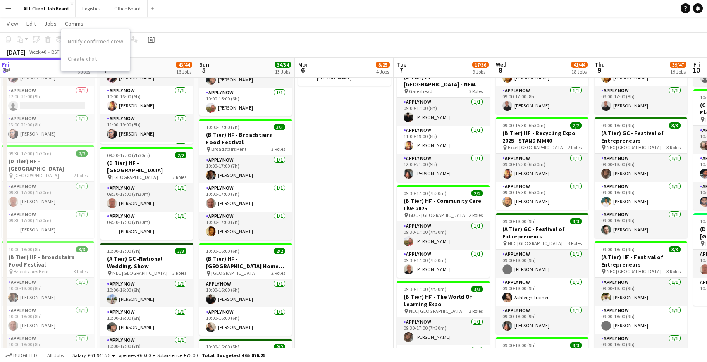
click at [6, 11] on app-icon "Menu" at bounding box center [8, 8] width 7 height 7
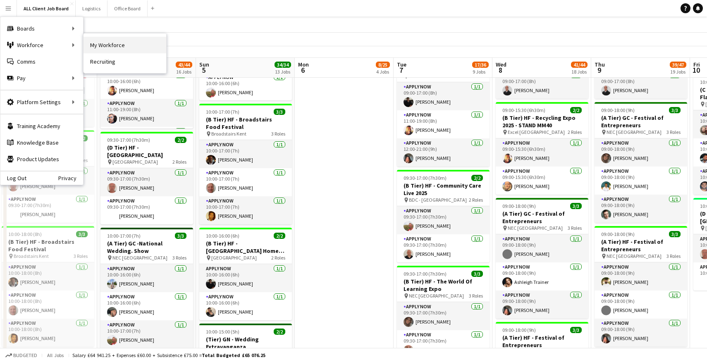
scroll to position [465, 0]
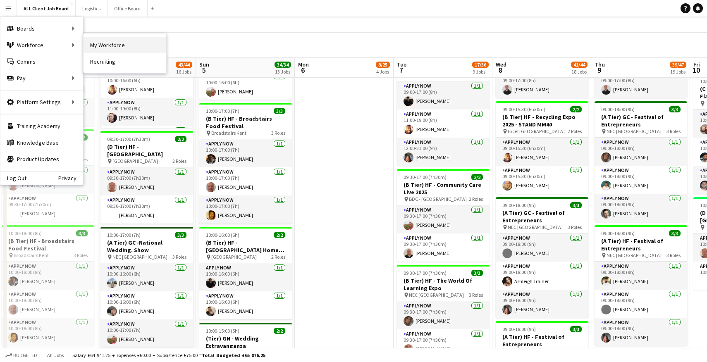
click at [114, 49] on link "My Workforce" at bounding box center [125, 45] width 83 height 17
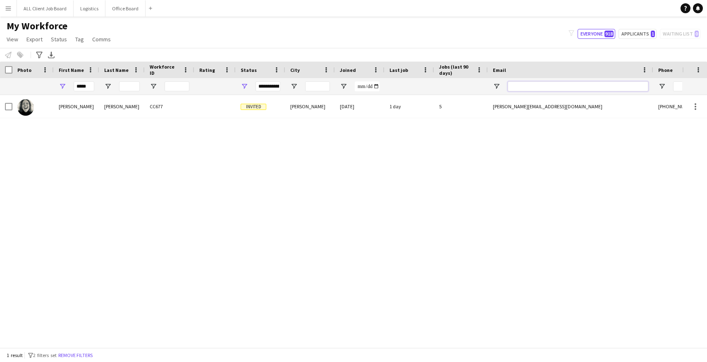
click at [544, 83] on input "Email Filter Input" at bounding box center [578, 86] width 141 height 10
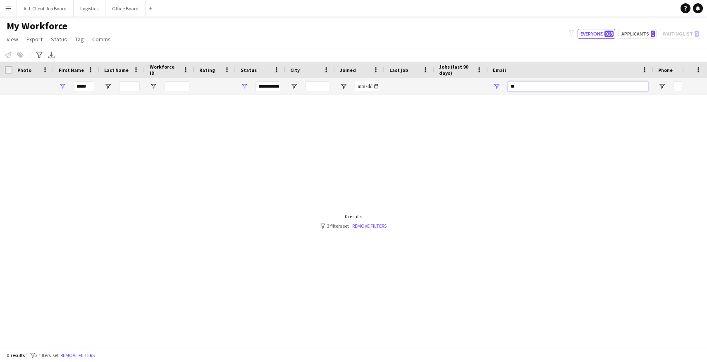
type input "*"
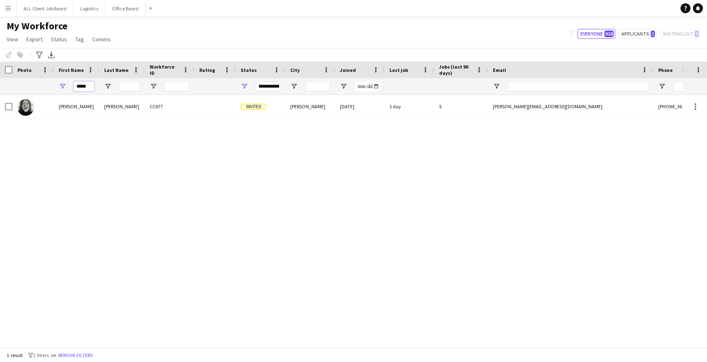
drag, startPoint x: 93, startPoint y: 86, endPoint x: 72, endPoint y: 86, distance: 21.5
click at [72, 86] on div "*****" at bounding box center [76, 86] width 45 height 17
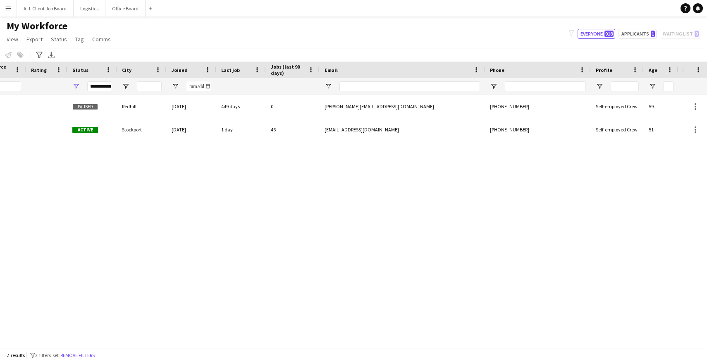
scroll to position [0, 110]
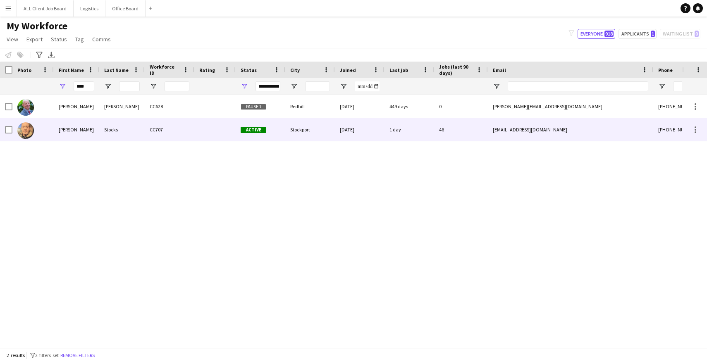
click at [58, 128] on div "[PERSON_NAME]" at bounding box center [76, 129] width 45 height 23
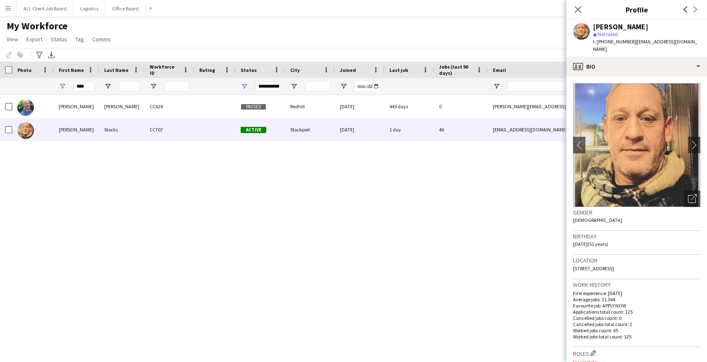
click at [210, 198] on div "[PERSON_NAME] CC628 Paused Redhill [DATE] 449 days 0 [PERSON_NAME][EMAIL_ADDRES…" at bounding box center [341, 221] width 682 height 253
drag, startPoint x: 83, startPoint y: 87, endPoint x: 67, endPoint y: 86, distance: 16.1
click at [67, 86] on div "****" at bounding box center [76, 86] width 45 height 17
type input "*"
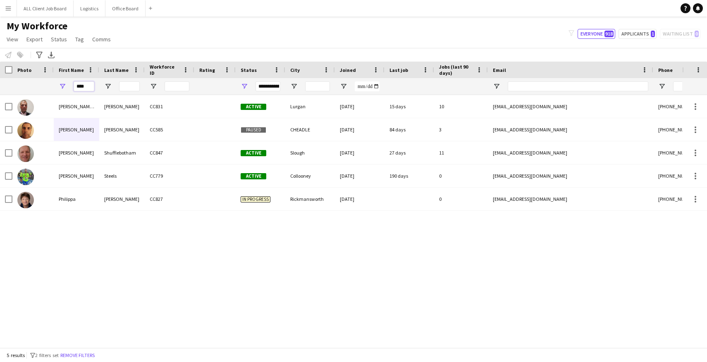
drag, startPoint x: 88, startPoint y: 88, endPoint x: 68, endPoint y: 86, distance: 20.4
click at [68, 86] on div "****" at bounding box center [76, 86] width 45 height 17
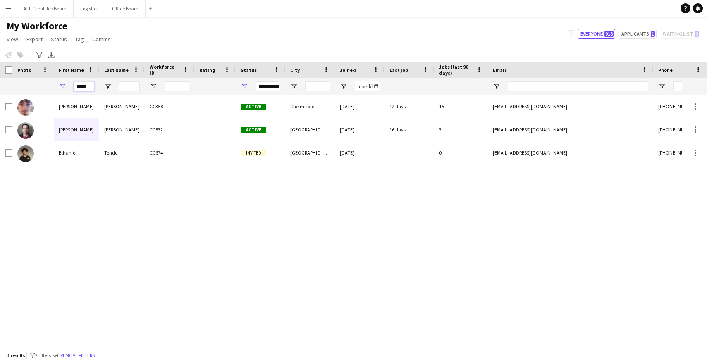
drag, startPoint x: 90, startPoint y: 86, endPoint x: 72, endPoint y: 86, distance: 18.6
click at [72, 86] on div "*****" at bounding box center [76, 86] width 45 height 17
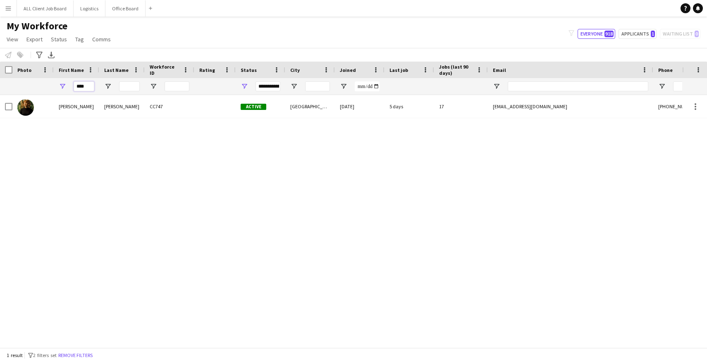
drag, startPoint x: 90, startPoint y: 90, endPoint x: 73, endPoint y: 85, distance: 18.0
click at [73, 85] on div "****" at bounding box center [76, 86] width 45 height 17
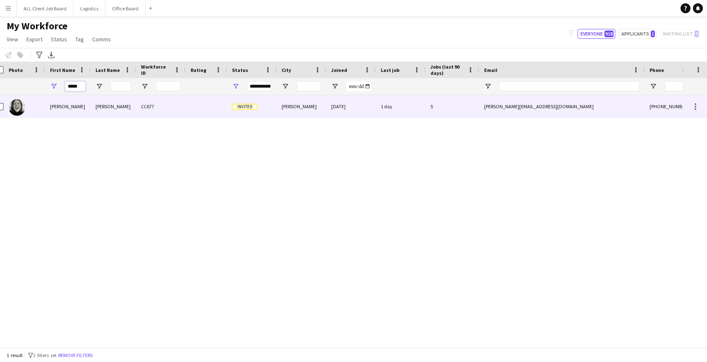
type input "*****"
click at [242, 105] on span "Invited" at bounding box center [245, 107] width 26 height 6
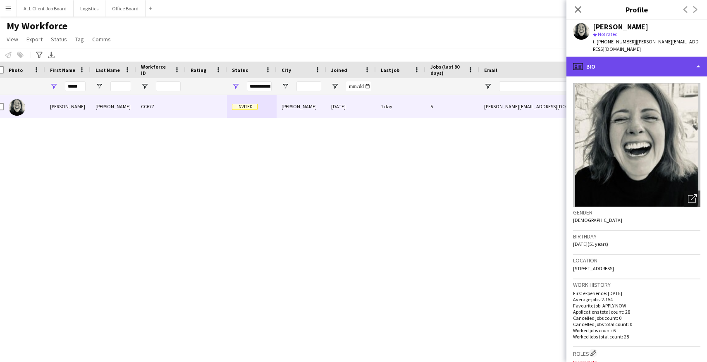
click at [692, 57] on div "profile Bio" at bounding box center [637, 67] width 141 height 20
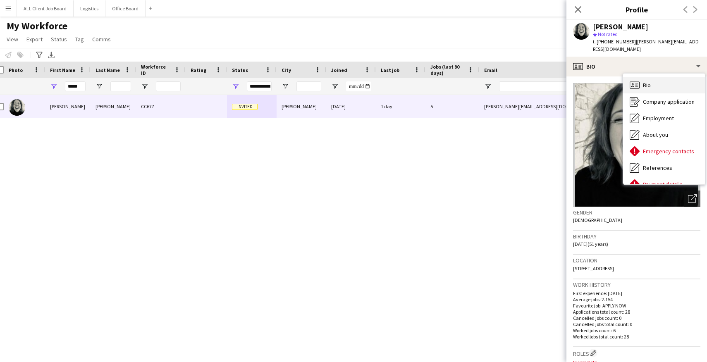
click at [646, 81] on span "Bio" at bounding box center [647, 84] width 8 height 7
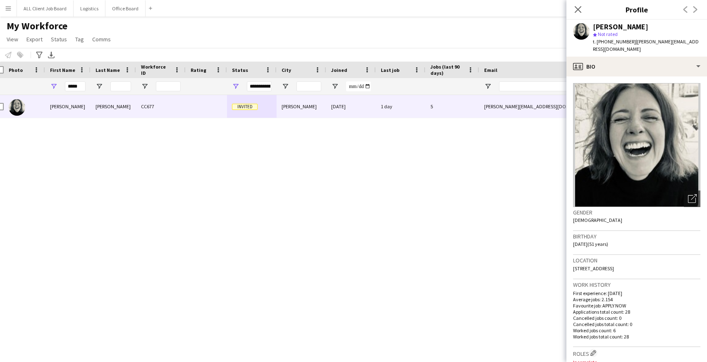
drag, startPoint x: 615, startPoint y: 251, endPoint x: 659, endPoint y: 218, distance: 54.6
click at [615, 257] on h3 "Location" at bounding box center [636, 260] width 127 height 7
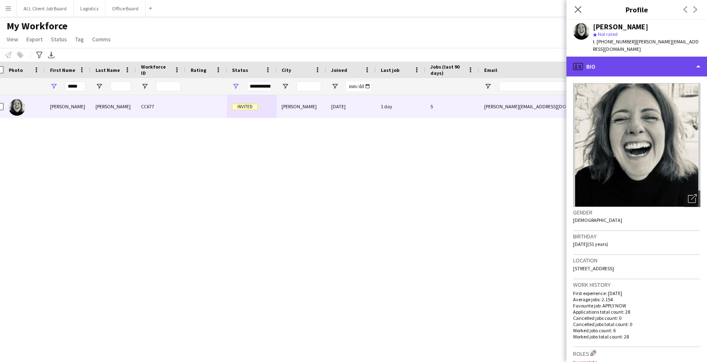
click at [691, 57] on div "profile Bio" at bounding box center [637, 67] width 141 height 20
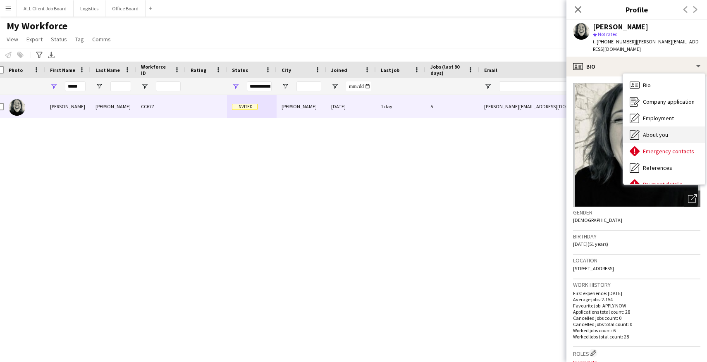
click at [658, 131] on span "About you" at bounding box center [655, 134] width 25 height 7
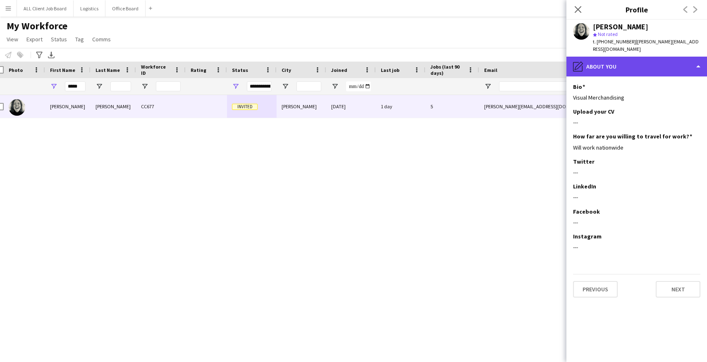
click at [701, 60] on div "pencil4 About you" at bounding box center [637, 67] width 141 height 20
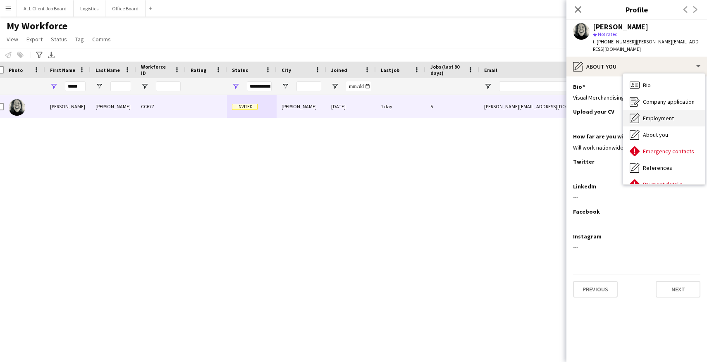
click at [661, 110] on div "Employment Employment" at bounding box center [664, 118] width 82 height 17
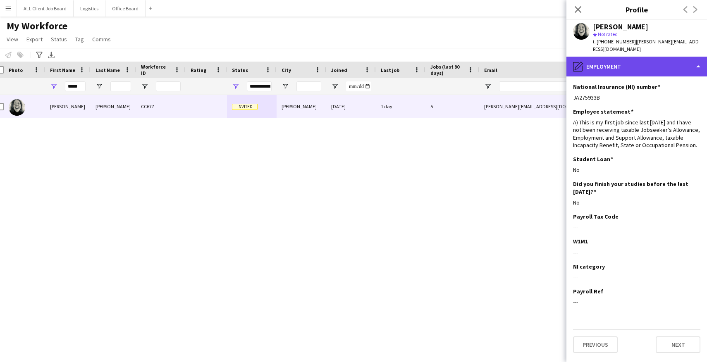
click at [700, 59] on div "pencil4 Employment" at bounding box center [637, 67] width 141 height 20
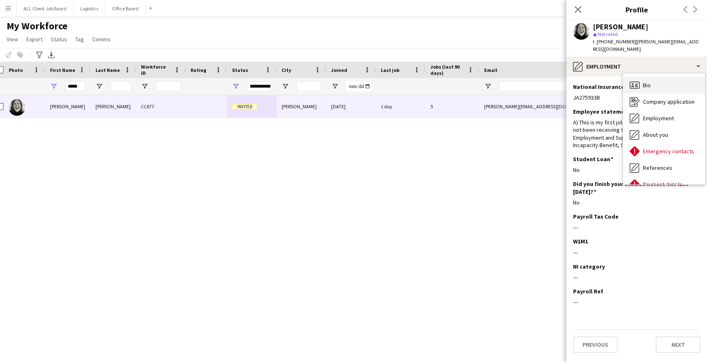
click at [653, 77] on div "Bio Bio" at bounding box center [664, 85] width 82 height 17
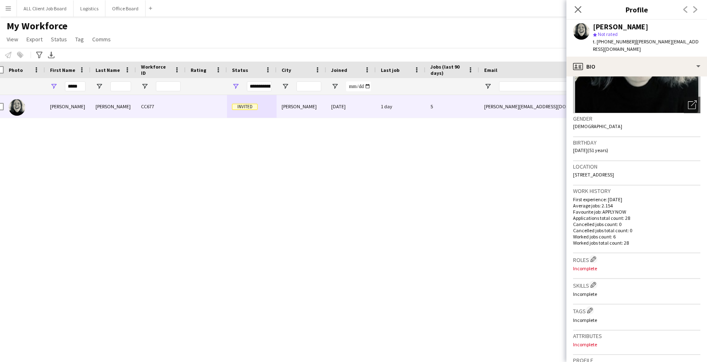
scroll to position [86, 0]
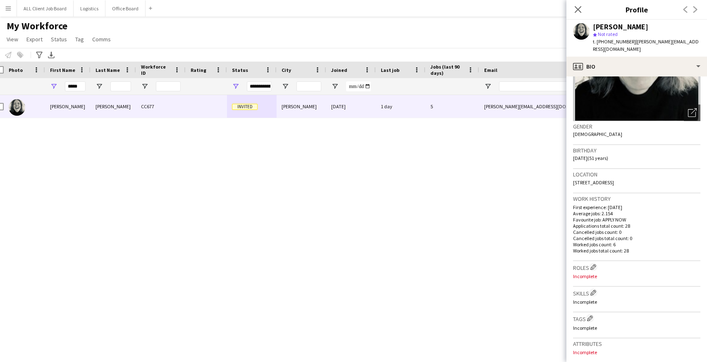
click at [614, 179] on span "[STREET_ADDRESS]" at bounding box center [593, 182] width 41 height 6
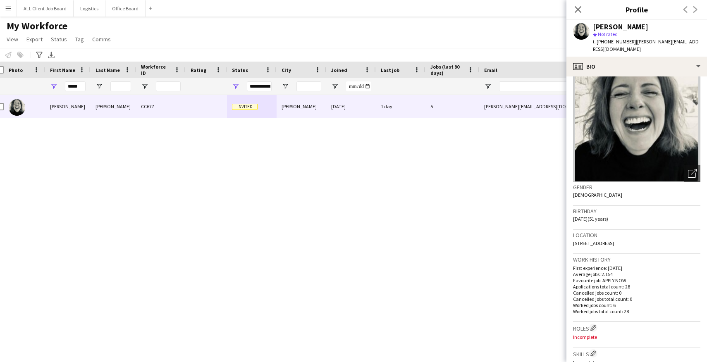
scroll to position [0, 0]
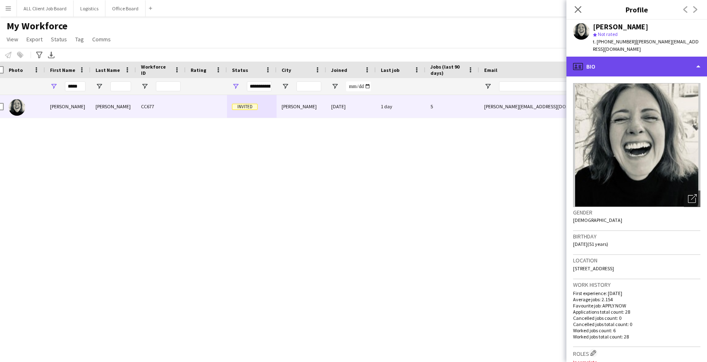
click at [700, 60] on div "profile Bio" at bounding box center [637, 67] width 141 height 20
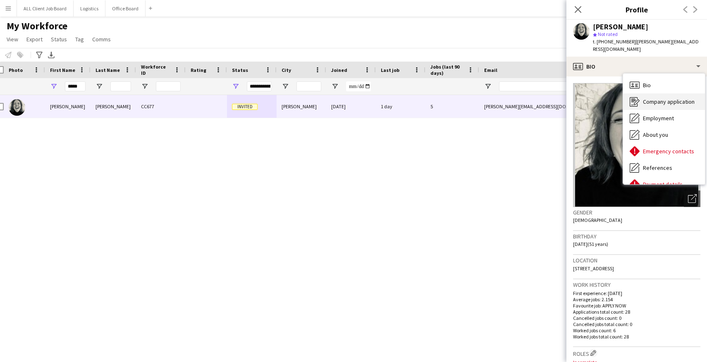
click at [676, 98] on div "Company application Company application" at bounding box center [664, 101] width 82 height 17
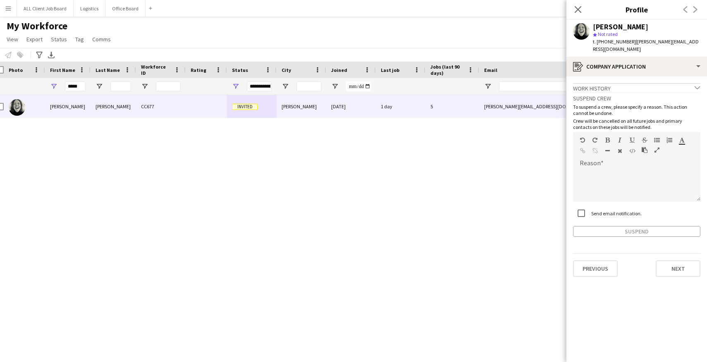
click at [670, 45] on div "t. [PHONE_NUMBER] | [PERSON_NAME][EMAIL_ADDRESS][DOMAIN_NAME]" at bounding box center [647, 45] width 108 height 15
click at [672, 42] on span "| [PERSON_NAME][EMAIL_ADDRESS][DOMAIN_NAME]" at bounding box center [646, 45] width 106 height 14
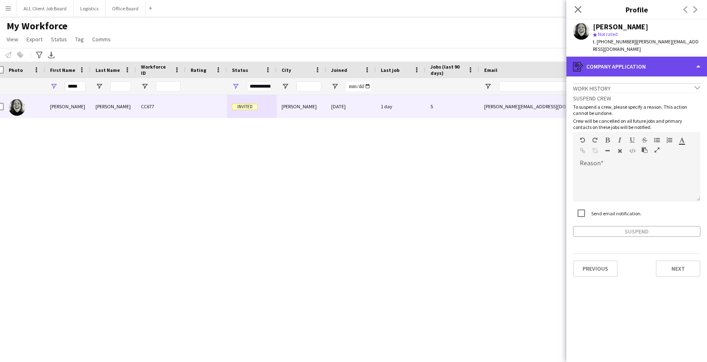
click at [694, 57] on div "register Company application" at bounding box center [637, 67] width 141 height 20
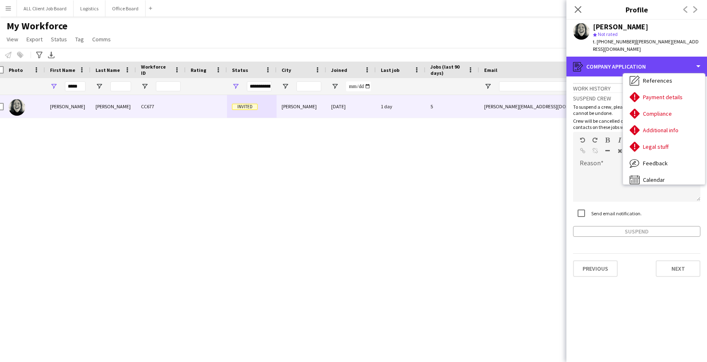
scroll to position [94, 0]
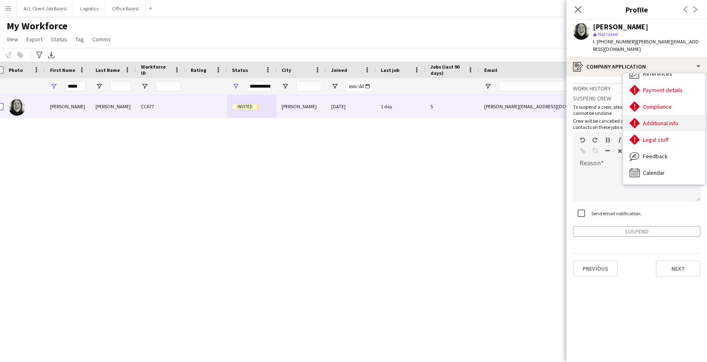
click at [676, 120] on span "Additional info" at bounding box center [661, 123] width 36 height 7
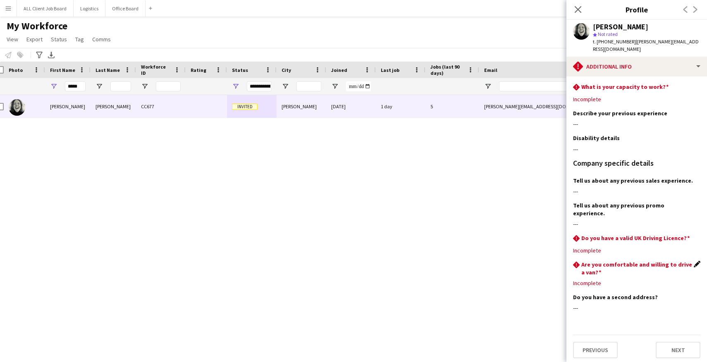
click at [701, 248] on app-section-data-types "rhombus-alert What is your capacity to work? Edit this field Incomplete Describ…" at bounding box center [637, 220] width 141 height 286
click at [696, 261] on app-icon "Edit this field" at bounding box center [697, 264] width 7 height 7
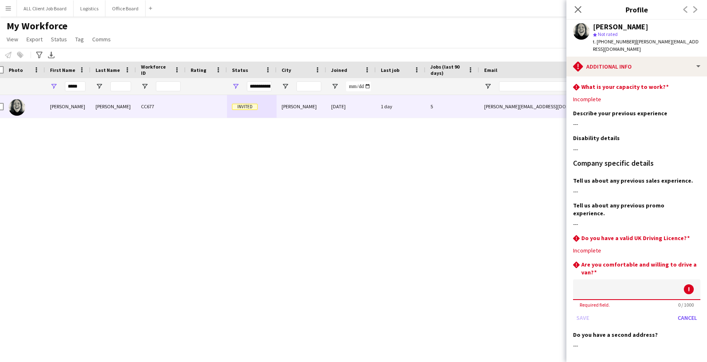
click at [611, 280] on input at bounding box center [636, 290] width 127 height 21
type input "***"
click at [585, 311] on button "Save" at bounding box center [582, 317] width 19 height 13
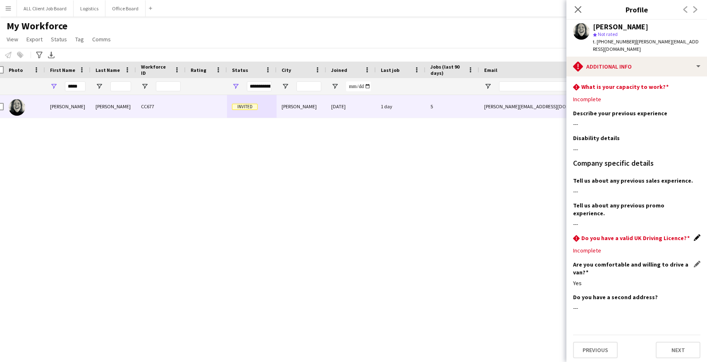
click at [698, 234] on app-icon "Edit this field" at bounding box center [697, 237] width 7 height 7
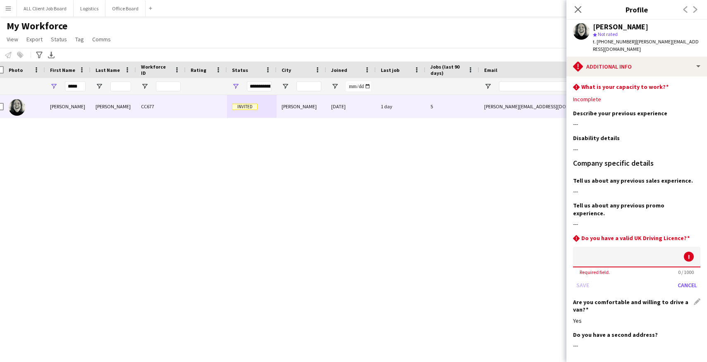
click at [588, 247] on input at bounding box center [636, 257] width 127 height 21
type input "***"
click at [583, 279] on button "Save" at bounding box center [582, 285] width 19 height 13
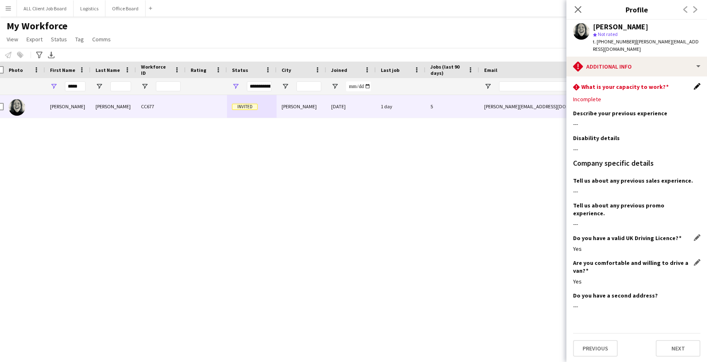
click at [697, 83] on app-icon "Edit this field" at bounding box center [697, 86] width 7 height 7
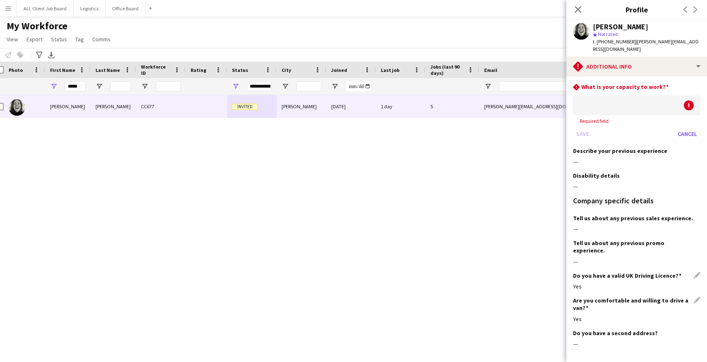
click at [603, 102] on div at bounding box center [628, 106] width 111 height 20
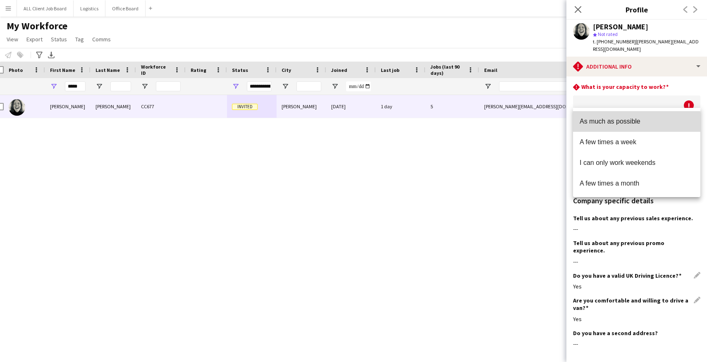
click at [605, 128] on mat-option "As much as possible" at bounding box center [636, 121] width 127 height 21
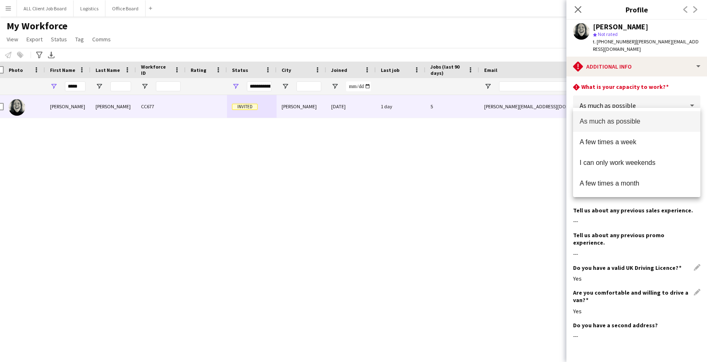
scroll to position [1, 0]
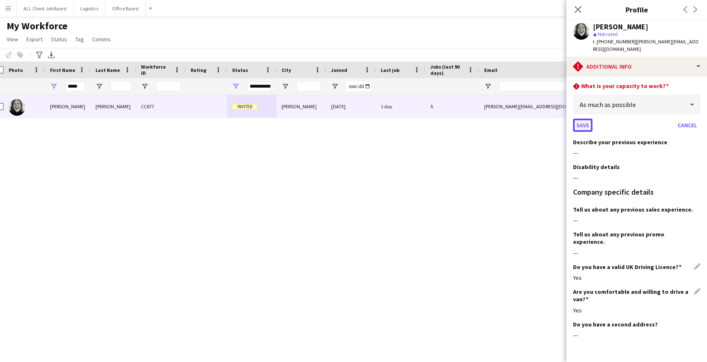
click at [586, 119] on button "Save" at bounding box center [582, 125] width 19 height 13
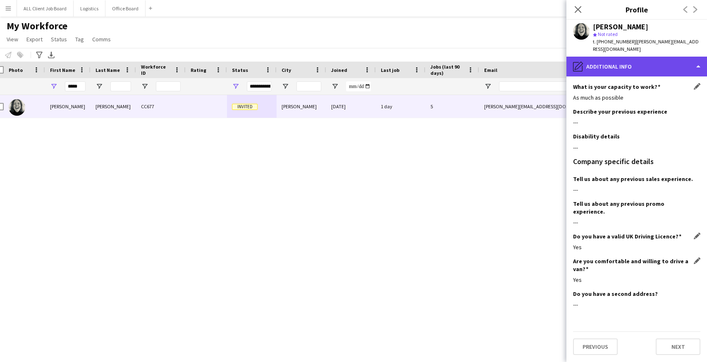
click at [701, 60] on div "pencil4 Additional info" at bounding box center [637, 67] width 141 height 20
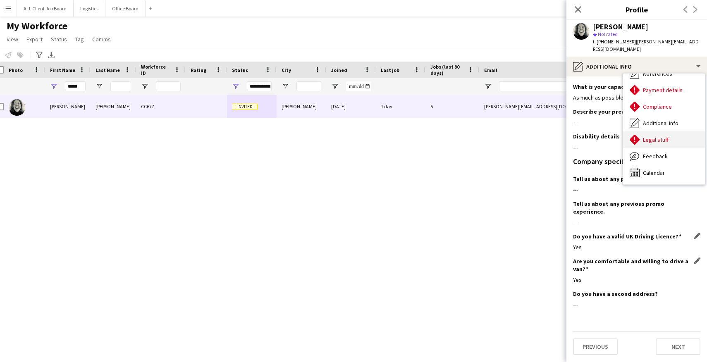
click at [672, 131] on div "Legal stuff Legal stuff" at bounding box center [664, 139] width 82 height 17
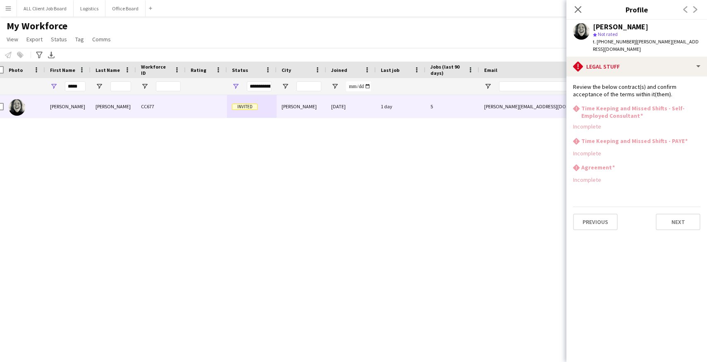
click at [675, 105] on h3 "Time Keeping and Missed Shifts - Self-Employed Consultant" at bounding box center [640, 112] width 119 height 15
drag, startPoint x: 658, startPoint y: 125, endPoint x: 661, endPoint y: 120, distance: 5.6
click at [658, 124] on div "rhombus-alert Time Keeping and Missed Shifts - Self-Employed Consultant Incompl…" at bounding box center [636, 121] width 127 height 33
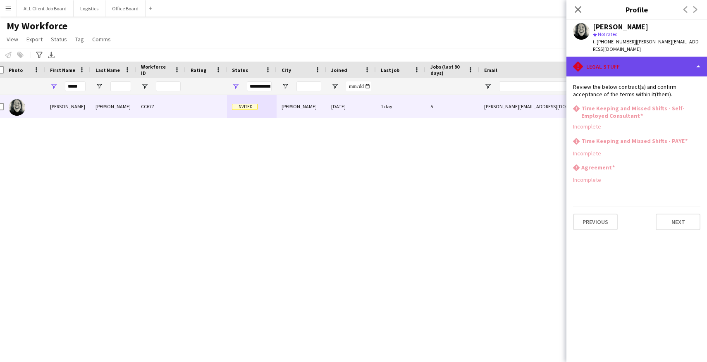
click at [700, 59] on div "rhombus-alert Legal stuff" at bounding box center [637, 67] width 141 height 20
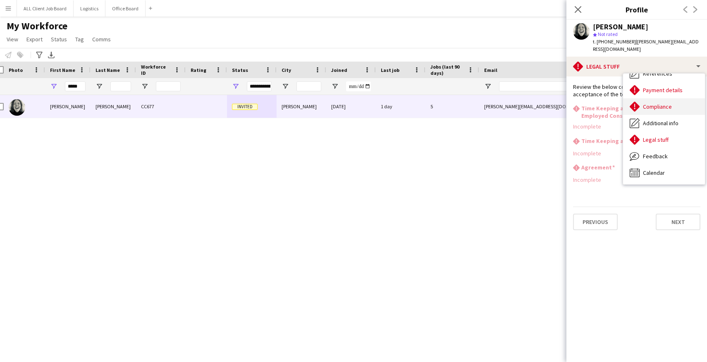
click at [677, 100] on div "Compliance Compliance" at bounding box center [664, 106] width 82 height 17
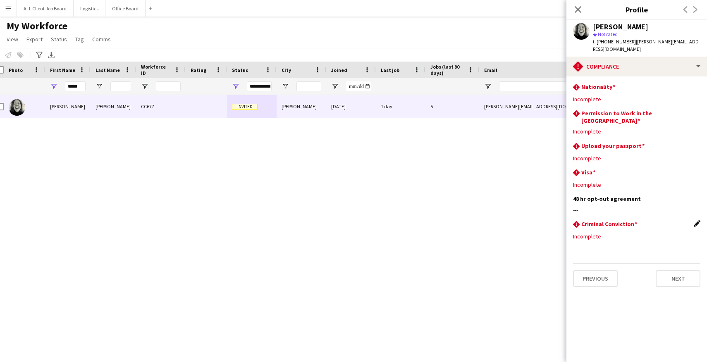
click at [696, 220] on app-icon "Edit this field" at bounding box center [697, 223] width 7 height 7
click at [581, 273] on button "Save" at bounding box center [582, 279] width 19 height 13
click at [700, 83] on app-icon "Edit this field" at bounding box center [697, 86] width 7 height 7
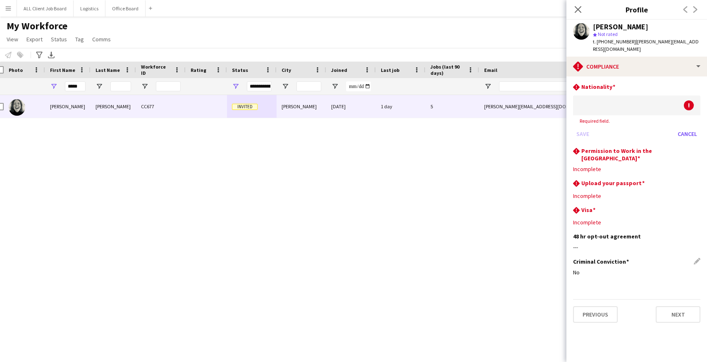
click at [630, 102] on div at bounding box center [628, 106] width 111 height 20
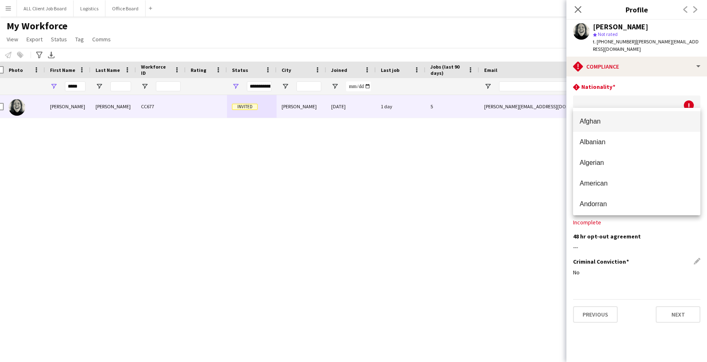
click at [618, 97] on div at bounding box center [353, 181] width 707 height 362
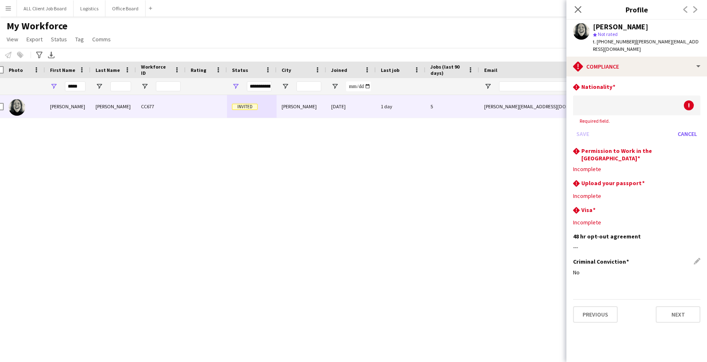
click at [618, 97] on div at bounding box center [628, 106] width 111 height 20
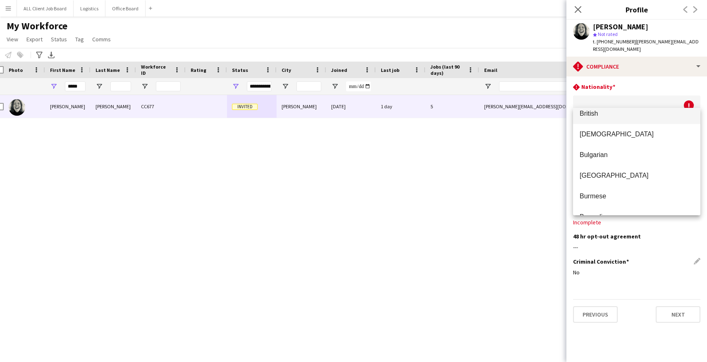
click at [599, 116] on span "British" at bounding box center [637, 114] width 114 height 8
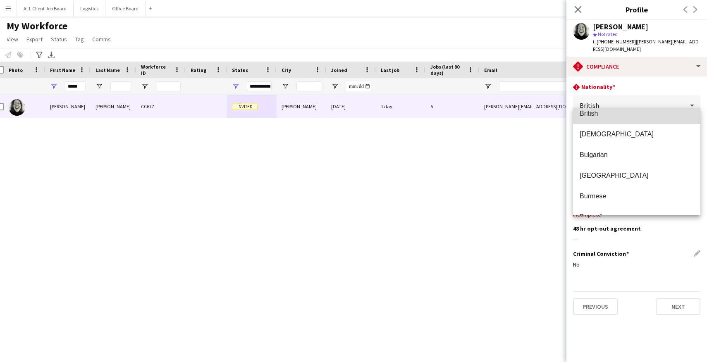
scroll to position [541, 0]
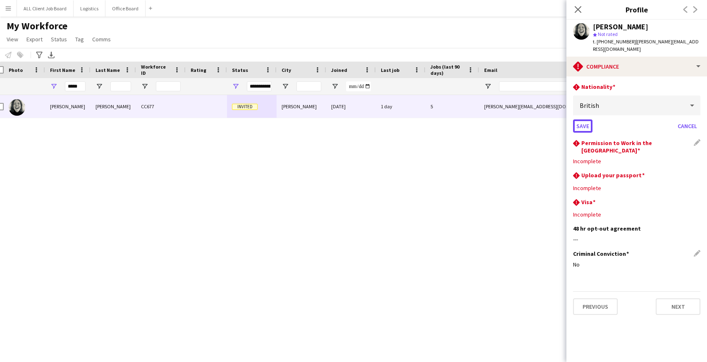
click at [582, 120] on button "Save" at bounding box center [582, 126] width 19 height 13
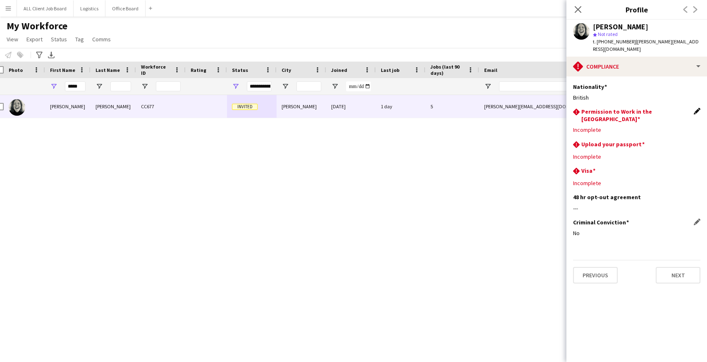
click at [698, 108] on app-icon "Edit this field" at bounding box center [697, 111] width 7 height 7
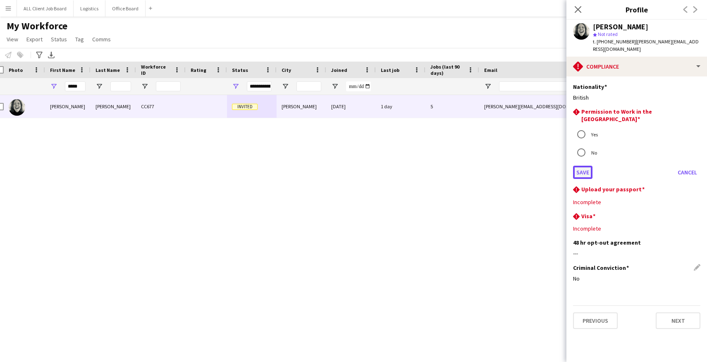
click at [580, 166] on button "Save" at bounding box center [582, 172] width 19 height 13
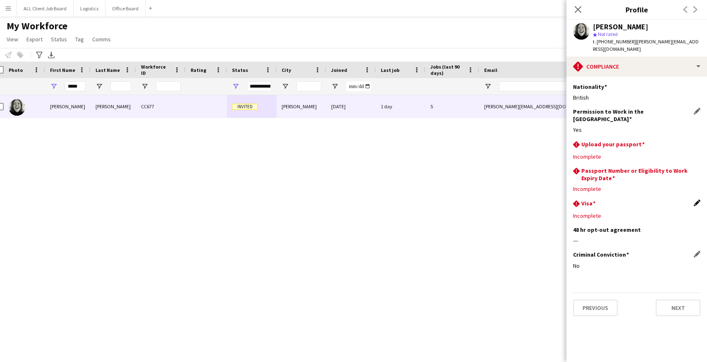
click at [697, 200] on app-icon "Edit this field" at bounding box center [697, 203] width 7 height 7
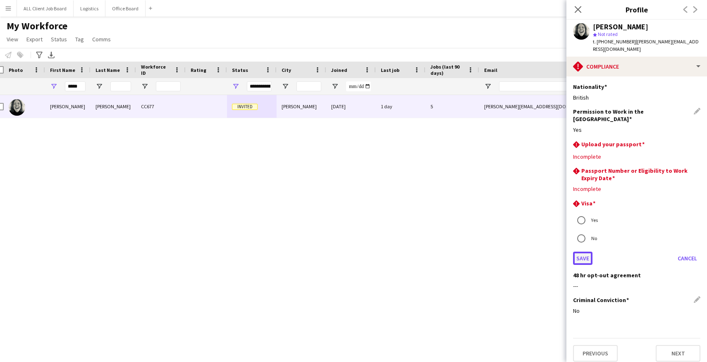
click at [586, 252] on button "Save" at bounding box center [582, 258] width 19 height 13
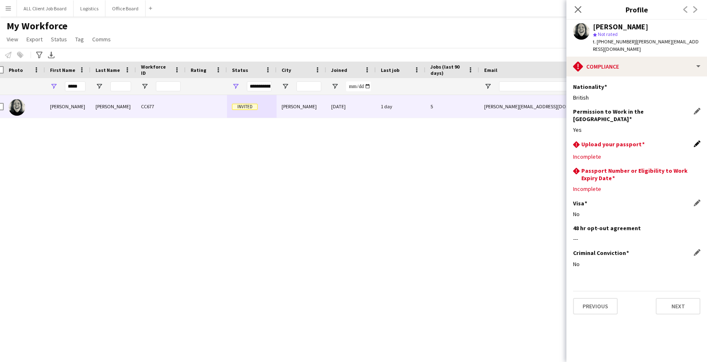
click at [698, 141] on app-icon "Edit this field" at bounding box center [697, 144] width 7 height 7
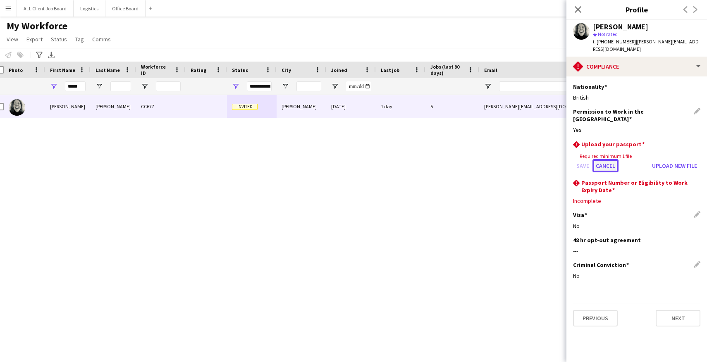
click at [604, 159] on button "Cancel" at bounding box center [606, 165] width 26 height 13
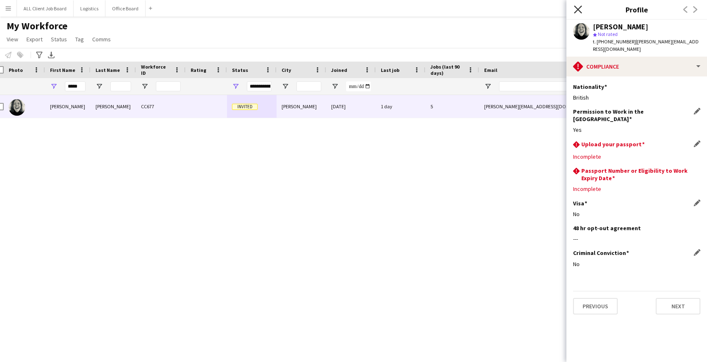
click at [581, 8] on icon "Close pop-in" at bounding box center [578, 9] width 8 height 8
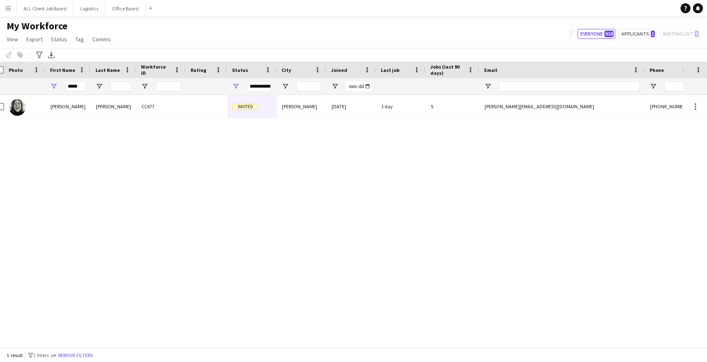
scroll to position [0, 8]
click at [17, 41] on span "View" at bounding box center [13, 39] width 12 height 7
click at [222, 194] on div "[PERSON_NAME] CC677 Invited [GEOGRAPHIC_DATA] [DATE] 1 day 5 [PERSON_NAME][EMAI…" at bounding box center [341, 221] width 682 height 253
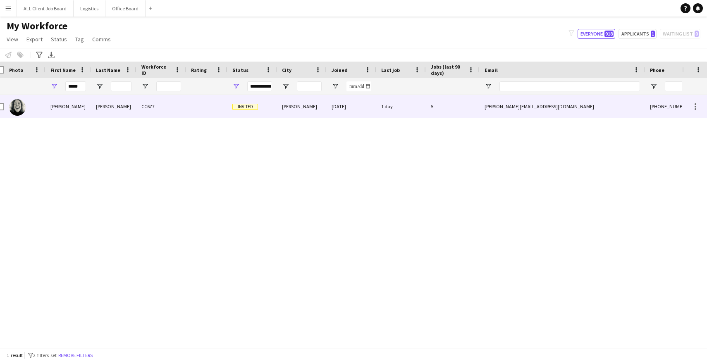
click at [23, 111] on img at bounding box center [17, 107] width 17 height 17
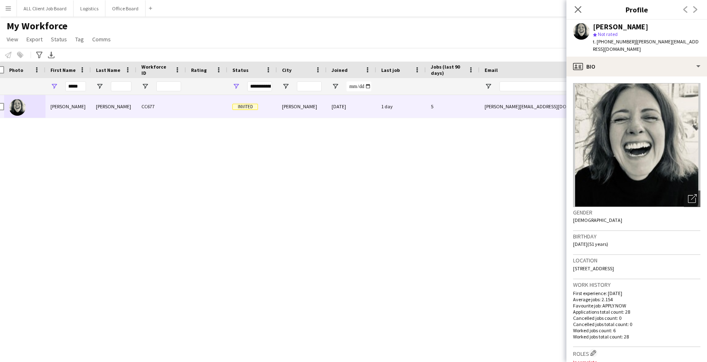
click at [287, 210] on div "[PERSON_NAME] CC677 Invited [GEOGRAPHIC_DATA] [DATE] 1 day 5 [PERSON_NAME][EMAI…" at bounding box center [341, 221] width 682 height 253
click at [581, 7] on icon "Close pop-in" at bounding box center [578, 9] width 8 height 8
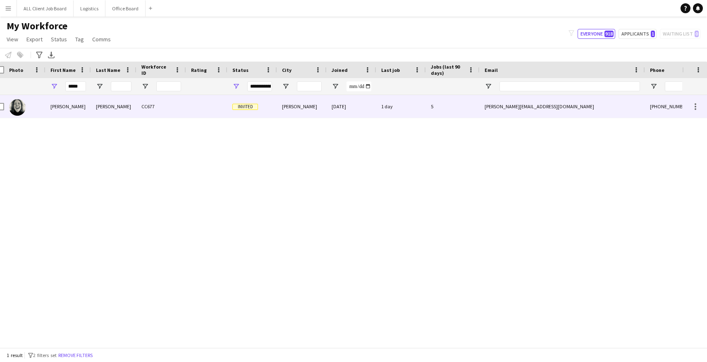
click at [536, 108] on div "[PERSON_NAME][EMAIL_ADDRESS][DOMAIN_NAME]" at bounding box center [562, 106] width 165 height 23
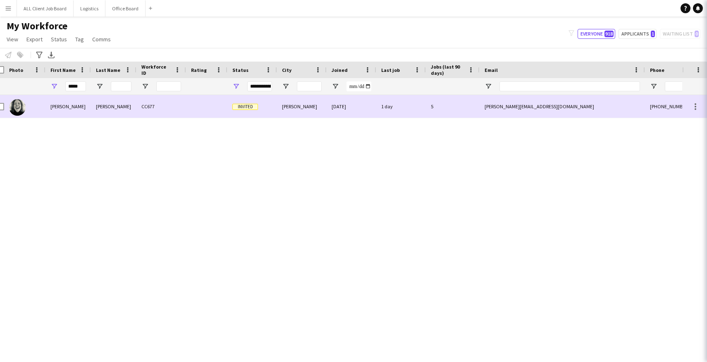
click at [536, 108] on div "[PERSON_NAME][EMAIL_ADDRESS][DOMAIN_NAME]" at bounding box center [562, 106] width 165 height 23
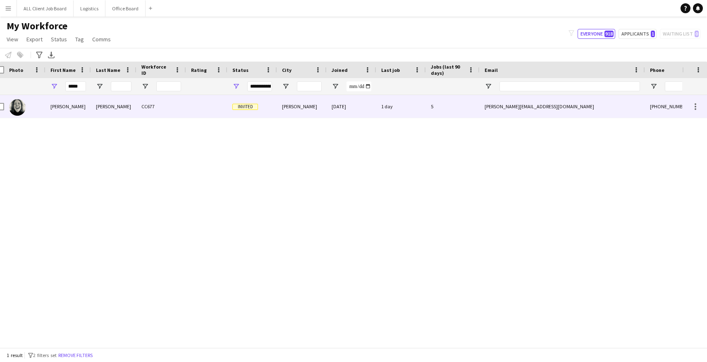
click at [536, 108] on div "[PERSON_NAME][EMAIL_ADDRESS][DOMAIN_NAME]" at bounding box center [562, 106] width 165 height 23
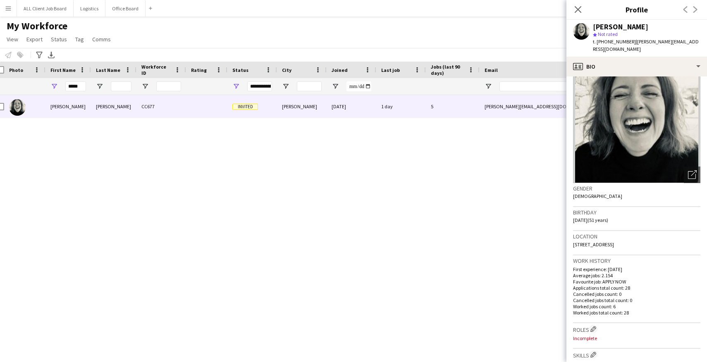
scroll to position [0, 0]
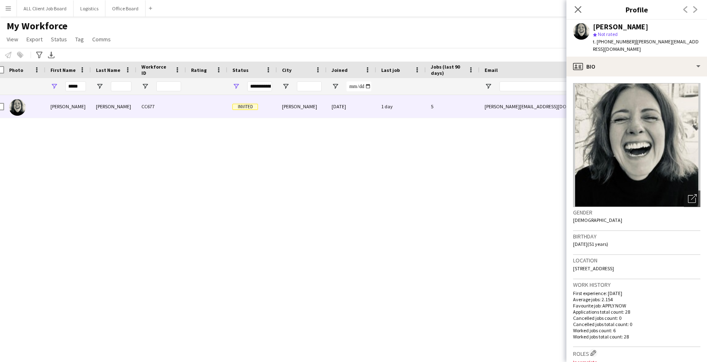
click at [429, 211] on div "[PERSON_NAME] CC677 Invited [GEOGRAPHIC_DATA] [DATE] 1 day 5 [PERSON_NAME][EMAI…" at bounding box center [341, 221] width 682 height 253
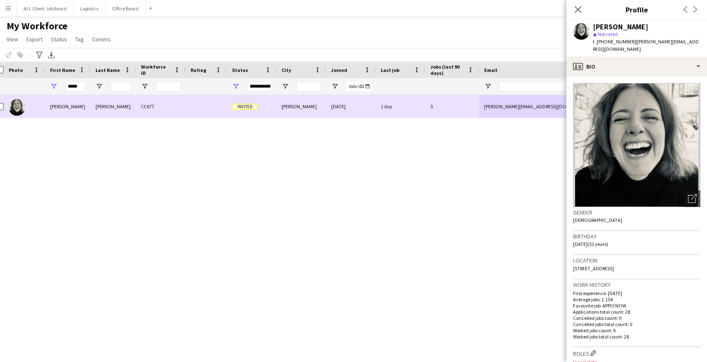
click at [293, 104] on div "[PERSON_NAME]" at bounding box center [302, 106] width 50 height 23
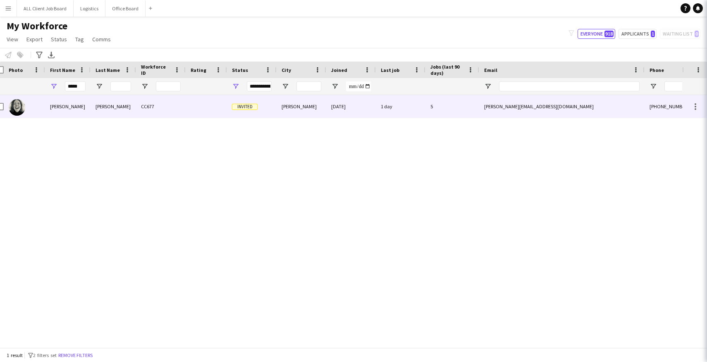
click at [293, 104] on div "[PERSON_NAME]" at bounding box center [302, 106] width 50 height 23
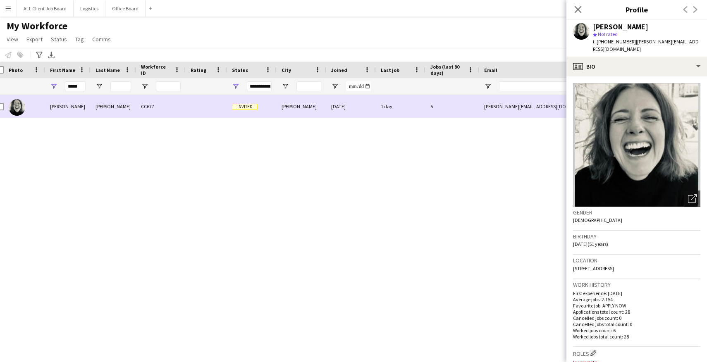
click at [293, 104] on div "[PERSON_NAME]" at bounding box center [302, 106] width 50 height 23
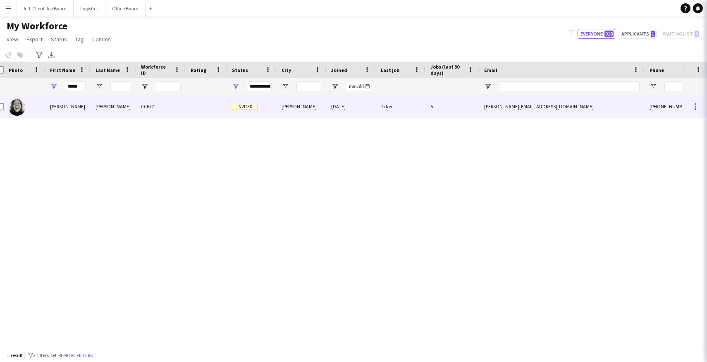
click at [293, 104] on div "[PERSON_NAME]" at bounding box center [302, 106] width 50 height 23
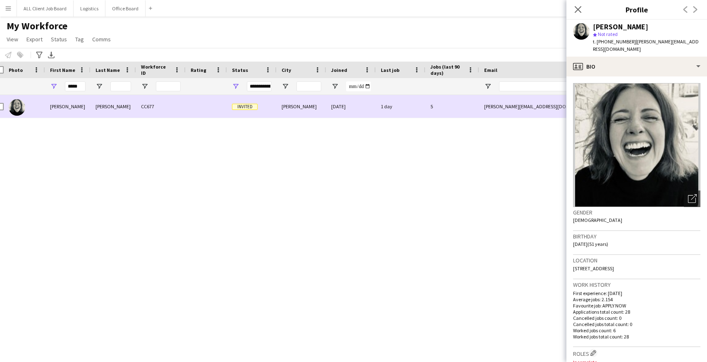
click at [293, 104] on div "[PERSON_NAME]" at bounding box center [302, 106] width 50 height 23
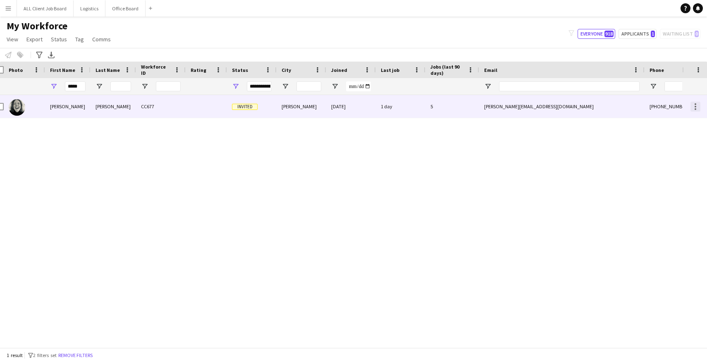
click at [697, 106] on div at bounding box center [696, 107] width 10 height 10
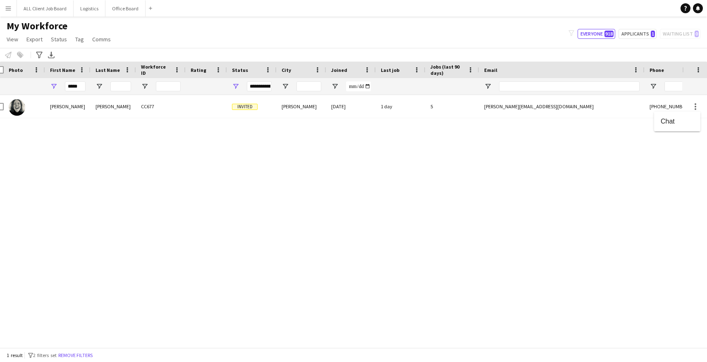
drag, startPoint x: 633, startPoint y: 162, endPoint x: 596, endPoint y: 155, distance: 37.3
click at [633, 162] on div at bounding box center [353, 181] width 707 height 362
click at [319, 70] on span at bounding box center [317, 69] width 7 height 7
click at [466, 189] on div "[PERSON_NAME] CC677 Invited [GEOGRAPHIC_DATA] [DATE] 1 day 5 [PERSON_NAME][EMAI…" at bounding box center [341, 221] width 682 height 253
click at [636, 69] on span at bounding box center [635, 69] width 7 height 7
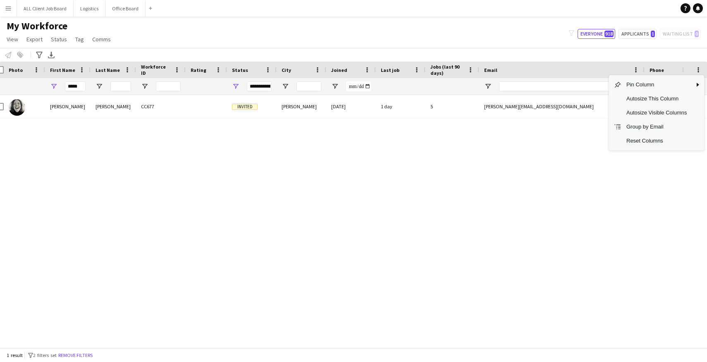
click at [522, 146] on div "[PERSON_NAME] CC677 Invited [GEOGRAPHIC_DATA] [DATE] 1 day 5 [PERSON_NAME][EMAI…" at bounding box center [341, 221] width 682 height 253
click at [108, 39] on span "Comms" at bounding box center [101, 39] width 19 height 7
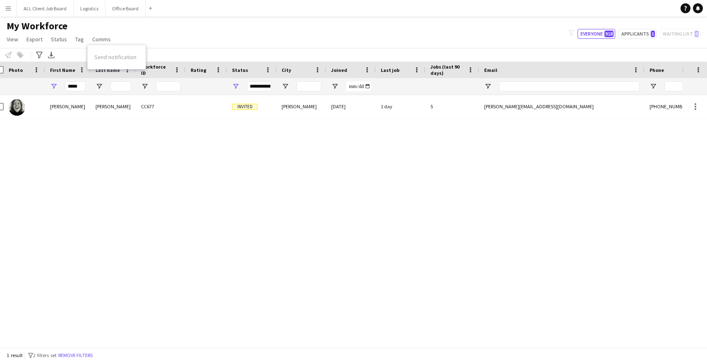
drag, startPoint x: 196, startPoint y: 34, endPoint x: 126, endPoint y: 31, distance: 69.5
click at [196, 34] on div "My Workforce View Views Default view Basic Info Report New view Update view Del…" at bounding box center [353, 34] width 707 height 28
click at [49, 12] on button "ALL Client Job Board Close" at bounding box center [45, 8] width 57 height 16
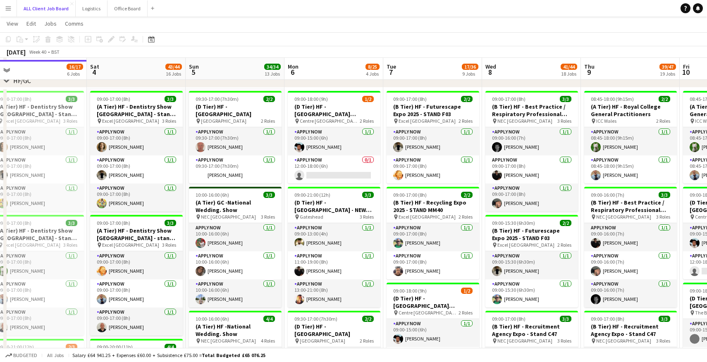
scroll to position [139, 0]
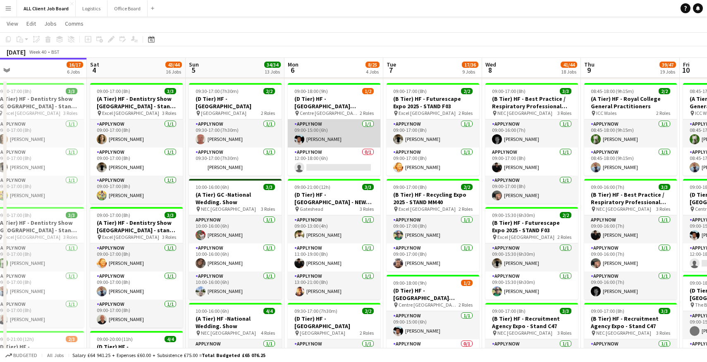
click at [321, 140] on app-card-role "APPLY NOW [DATE] 09:00-15:00 (6h) [PERSON_NAME]" at bounding box center [334, 134] width 93 height 28
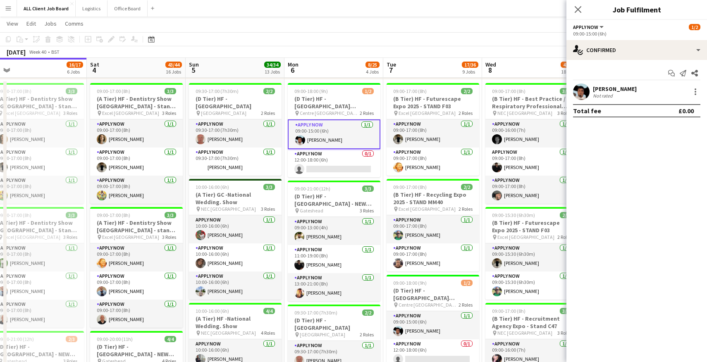
click at [321, 140] on app-card-role "APPLY NOW [DATE] 09:00-15:00 (6h) [PERSON_NAME]" at bounding box center [334, 135] width 93 height 30
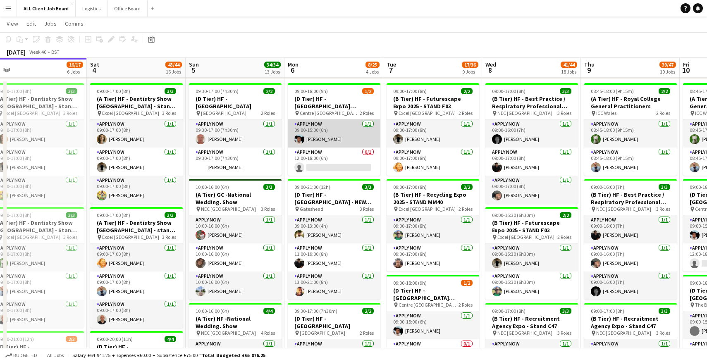
click at [321, 140] on app-card-role "APPLY NOW [DATE] 09:00-15:00 (6h) [PERSON_NAME]" at bounding box center [334, 134] width 93 height 28
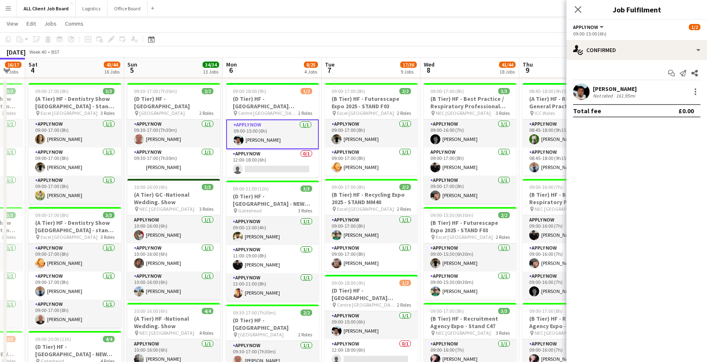
scroll to position [0, 376]
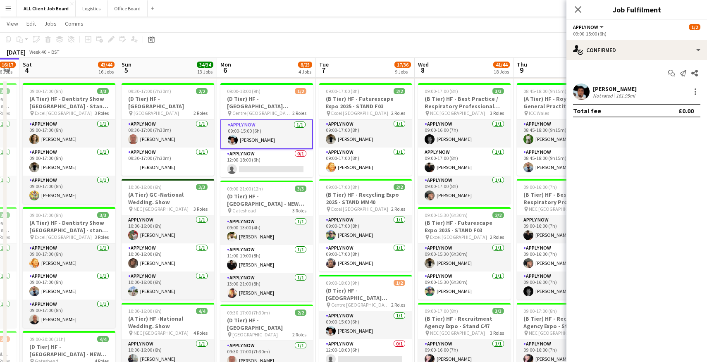
click at [592, 94] on div "[PERSON_NAME] Not rated 161.95mi" at bounding box center [637, 92] width 141 height 17
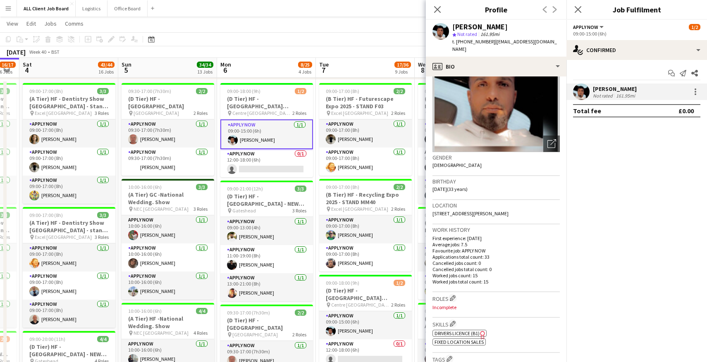
scroll to position [0, 0]
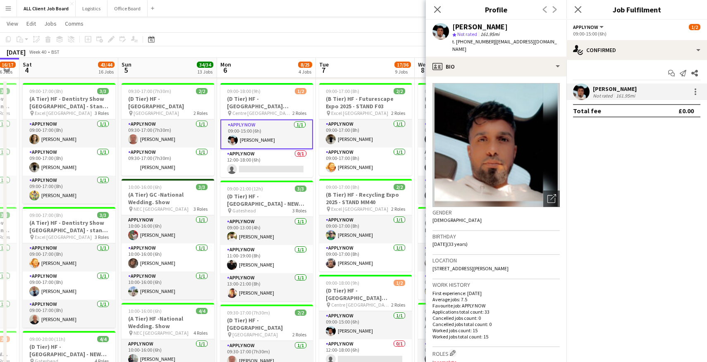
click at [659, 239] on mat-expansion-panel "check Confirmed Start chat Send notification Share [PERSON_NAME] Not rated 161.…" at bounding box center [637, 211] width 141 height 302
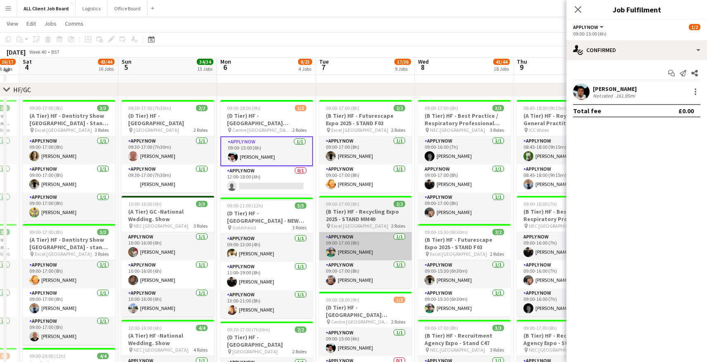
scroll to position [120, 0]
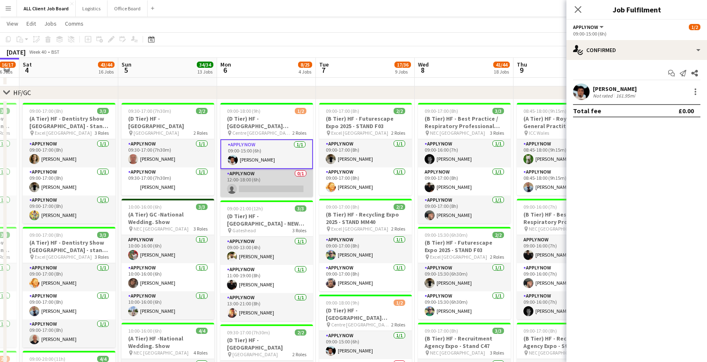
click at [289, 190] on app-card-role "APPLY NOW 0/1 12:00-18:00 (6h) single-neutral-actions" at bounding box center [266, 183] width 93 height 28
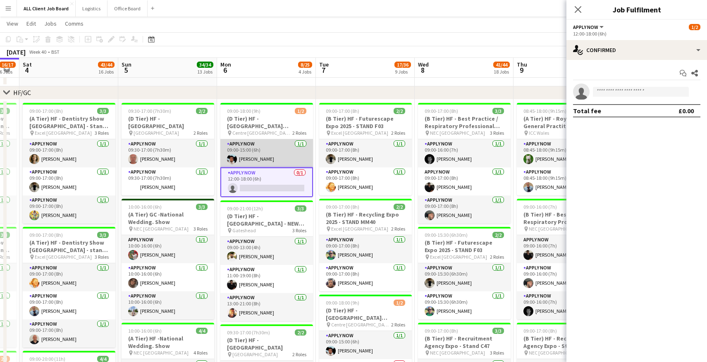
click at [276, 151] on app-card-role "APPLY NOW [DATE] 09:00-15:00 (6h) [PERSON_NAME]" at bounding box center [266, 153] width 93 height 28
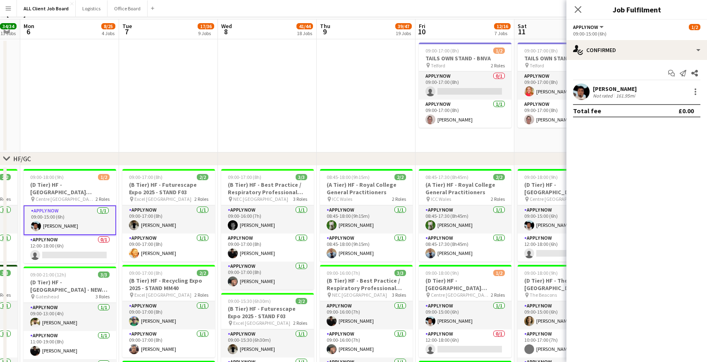
scroll to position [0, 0]
